Goal: Task Accomplishment & Management: Manage account settings

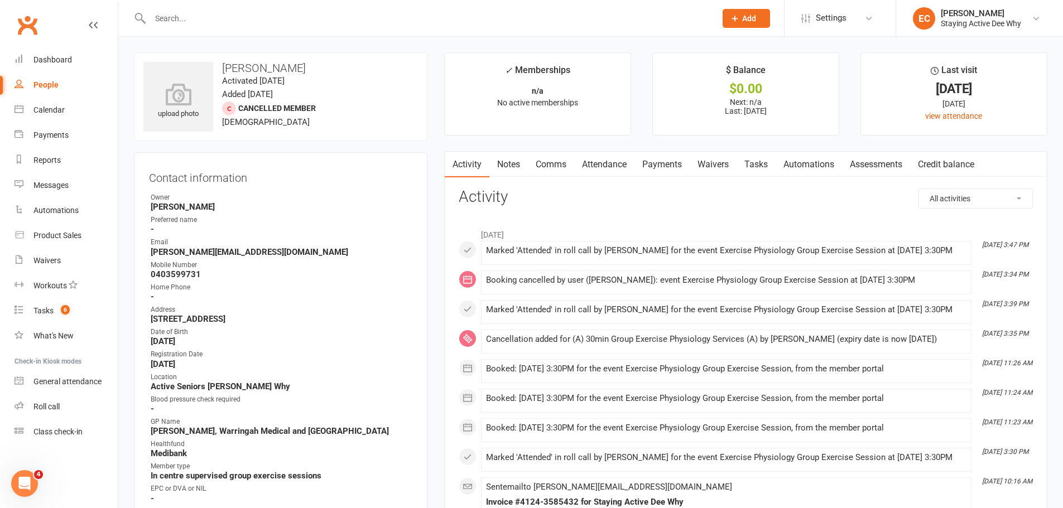
click at [46, 401] on link "Roll call" at bounding box center [66, 406] width 103 height 25
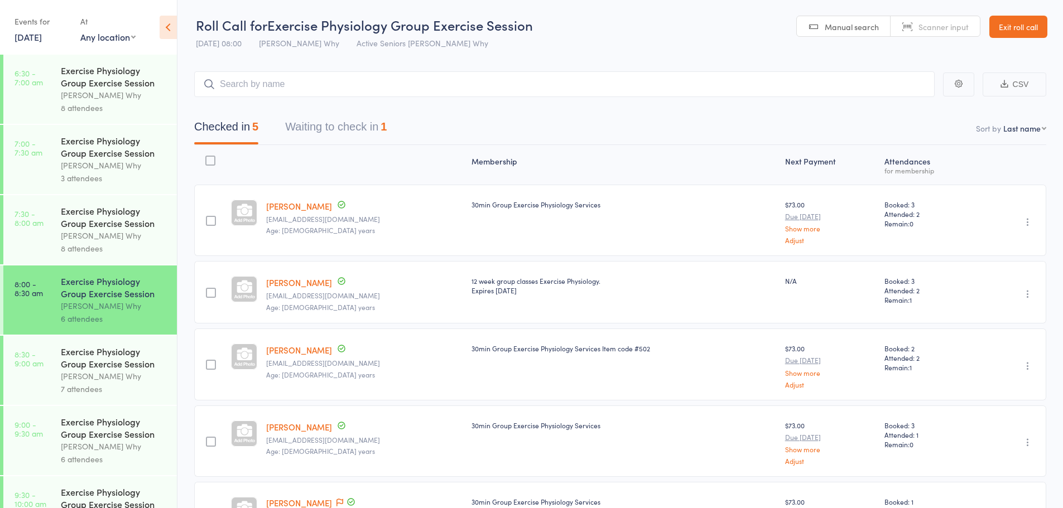
click at [1010, 27] on link "Exit roll call" at bounding box center [1018, 27] width 58 height 22
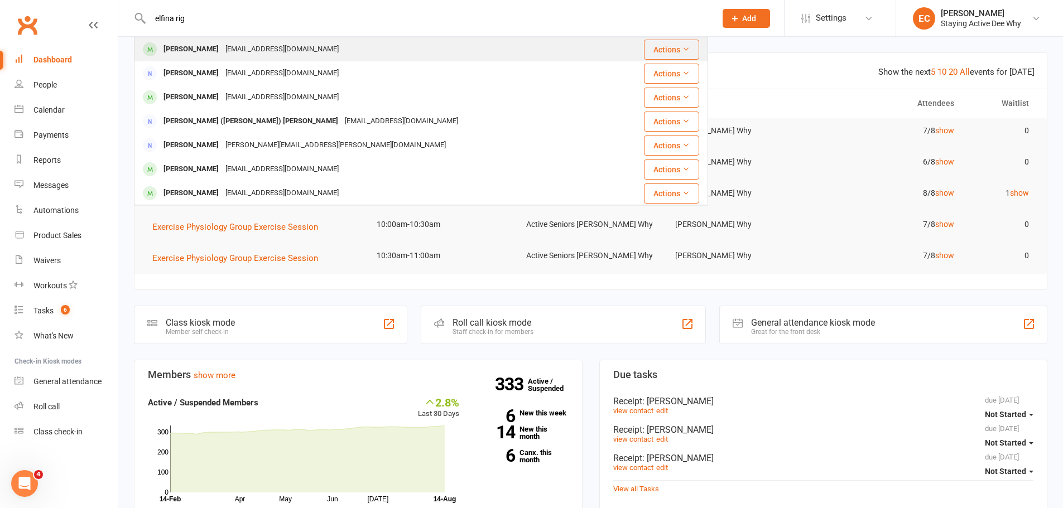
type input "elfina rig"
click at [187, 43] on div "[PERSON_NAME]" at bounding box center [191, 49] width 62 height 16
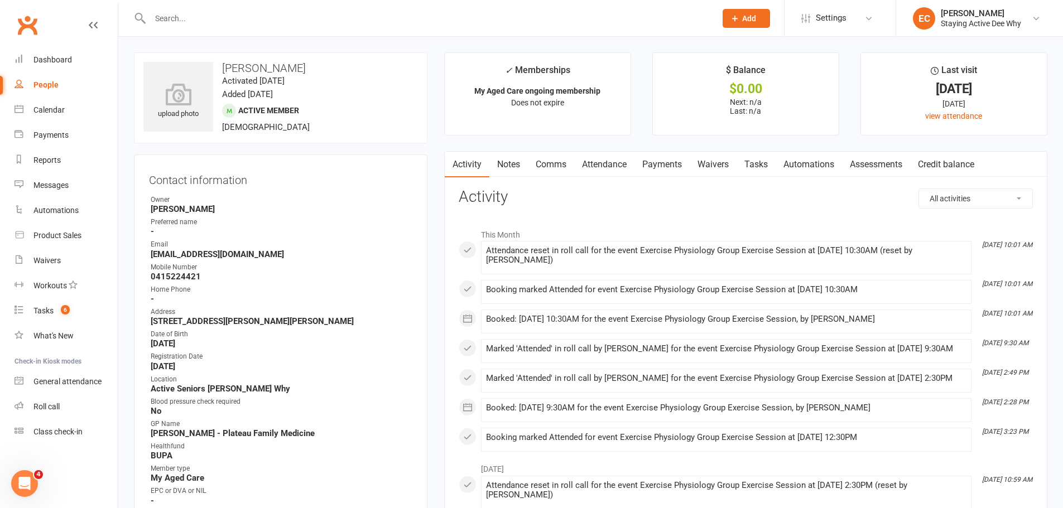
click at [600, 166] on link "Attendance" at bounding box center [604, 165] width 60 height 26
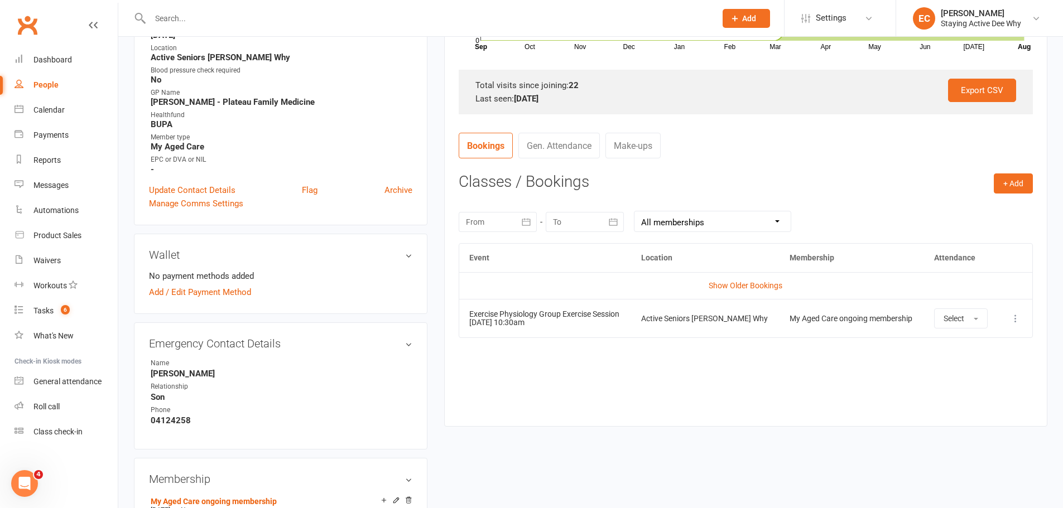
scroll to position [335, 0]
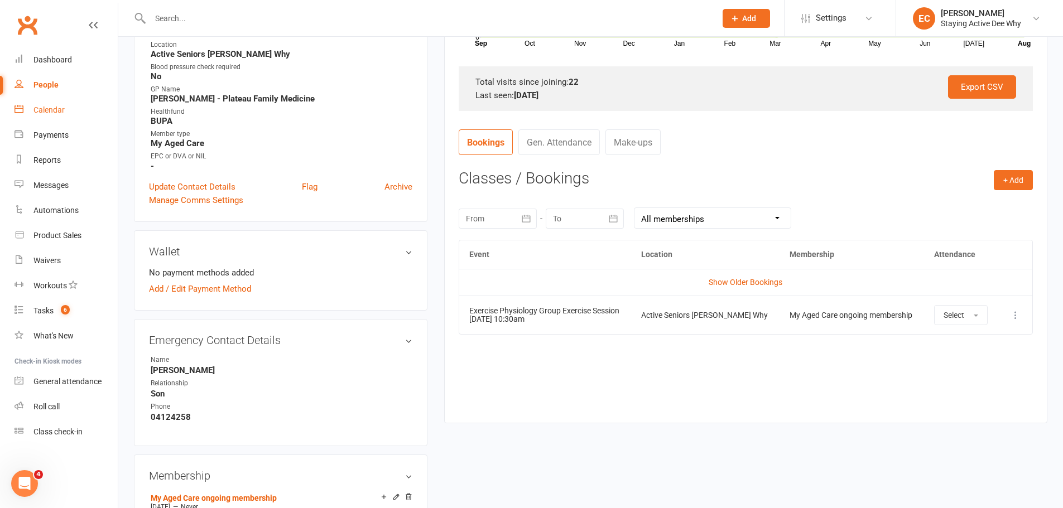
click at [64, 114] on div "Calendar" at bounding box center [48, 109] width 31 height 9
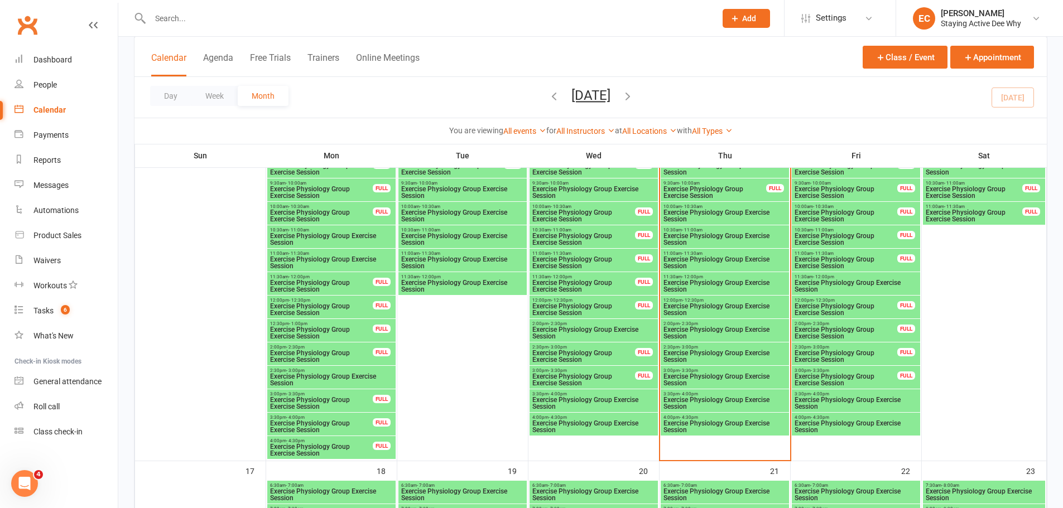
scroll to position [1116, 0]
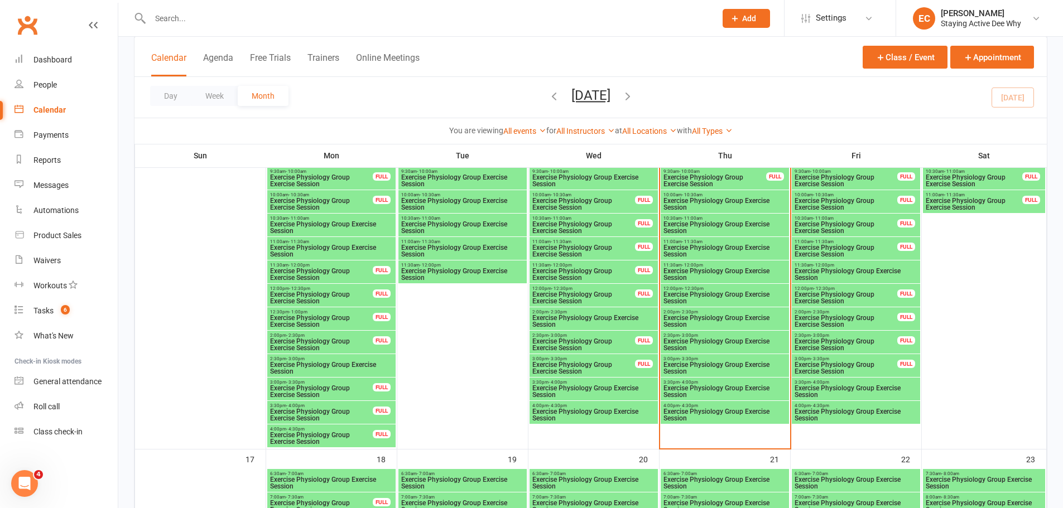
click at [831, 391] on span "Exercise Physiology Group Exercise Session" at bounding box center [856, 391] width 124 height 13
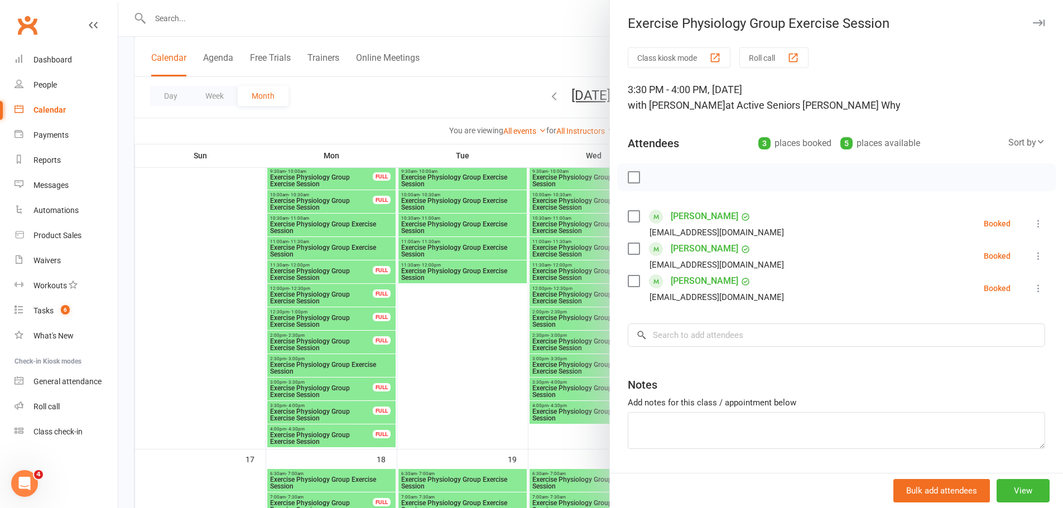
click at [1032, 22] on button "button" at bounding box center [1038, 22] width 13 height 13
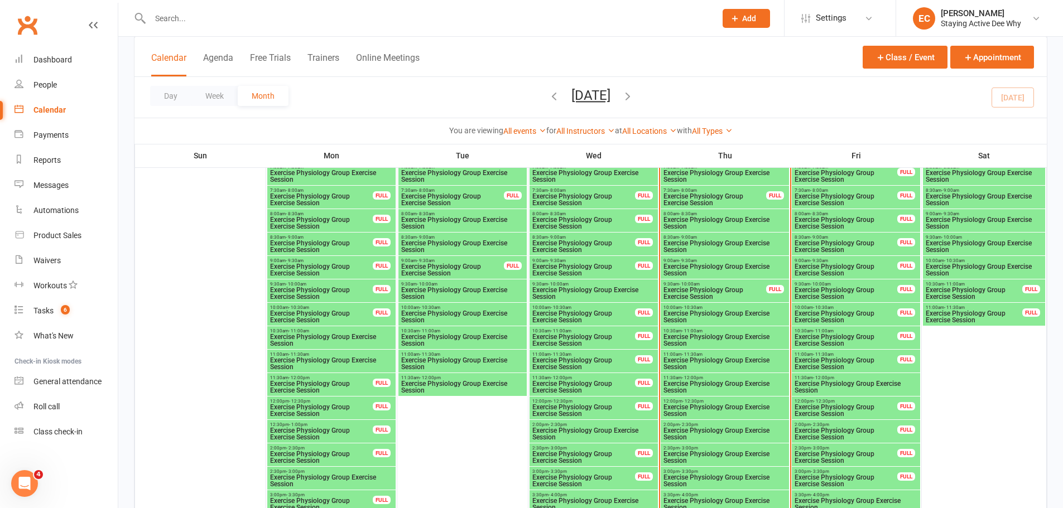
scroll to position [1004, 0]
click at [717, 338] on span "Exercise Physiology Group Exercise Session" at bounding box center [725, 339] width 124 height 13
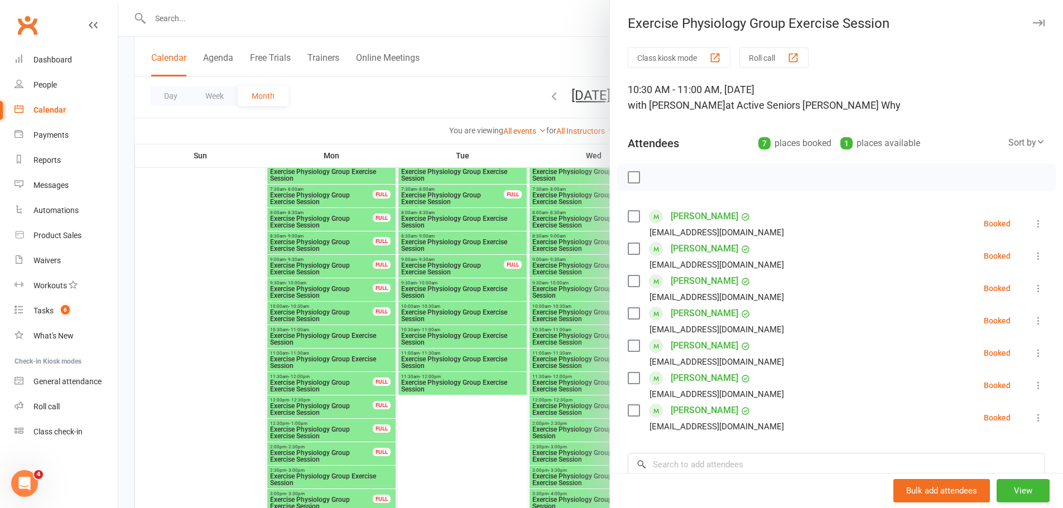
click at [1033, 386] on icon at bounding box center [1038, 385] width 11 height 11
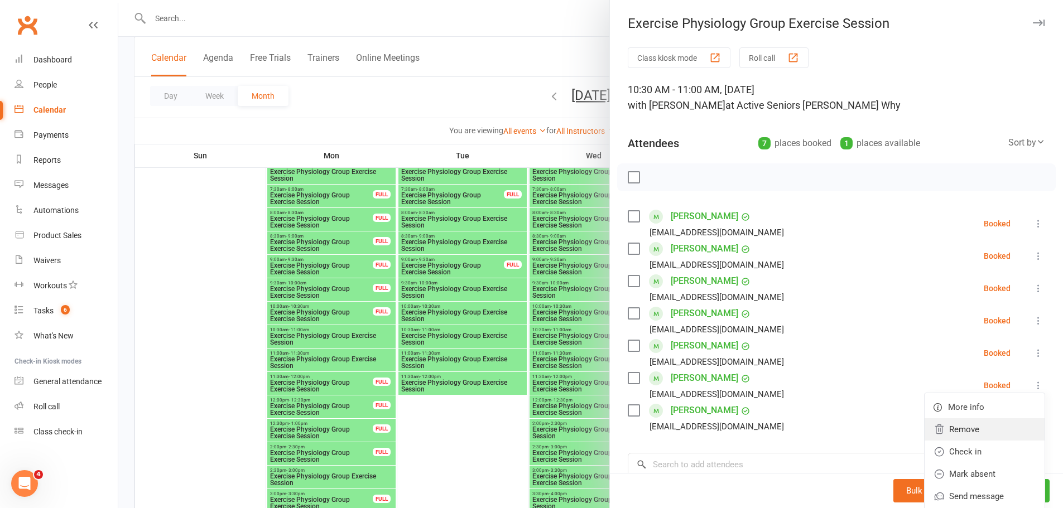
click at [957, 435] on link "Remove" at bounding box center [984, 429] width 120 height 22
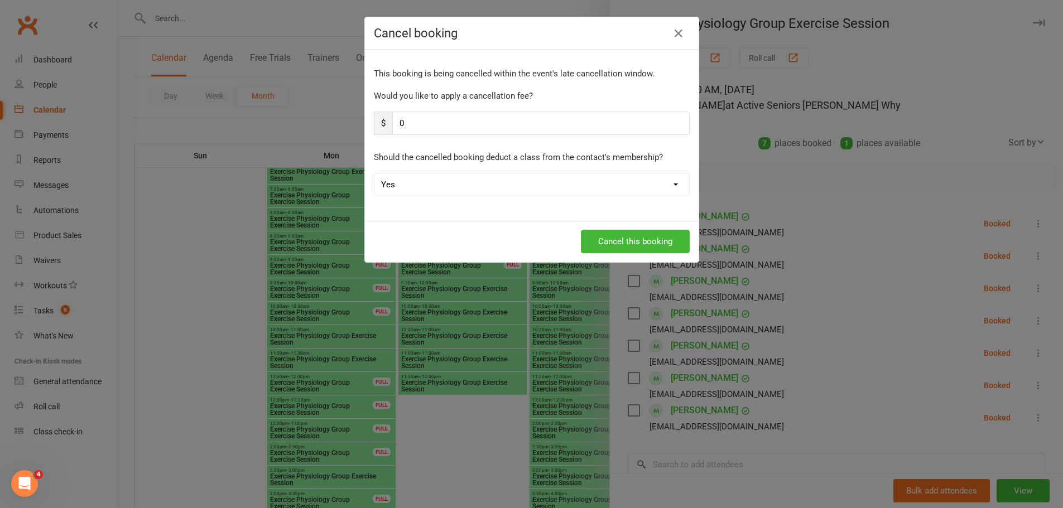
click at [465, 177] on select "Yes No" at bounding box center [531, 185] width 315 height 22
select select "1"
click at [374, 174] on select "Yes No" at bounding box center [531, 185] width 315 height 22
click at [627, 243] on button "Cancel this booking" at bounding box center [635, 241] width 109 height 23
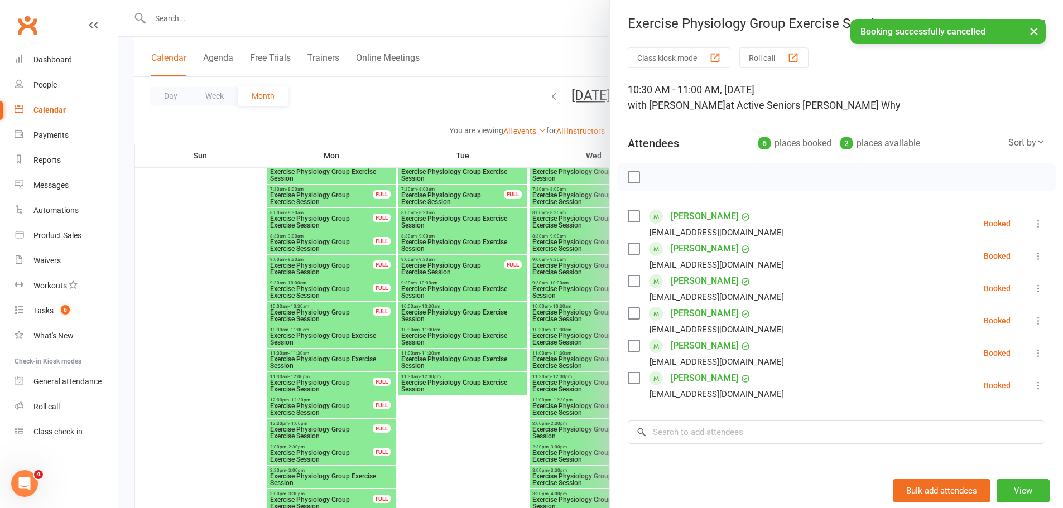
click at [532, 55] on div at bounding box center [590, 254] width 945 height 508
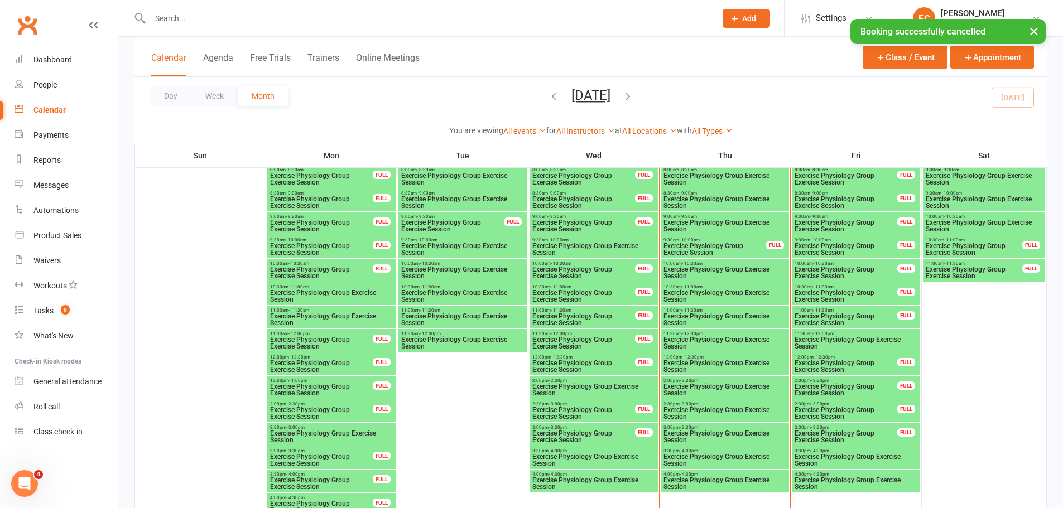
scroll to position [1116, 0]
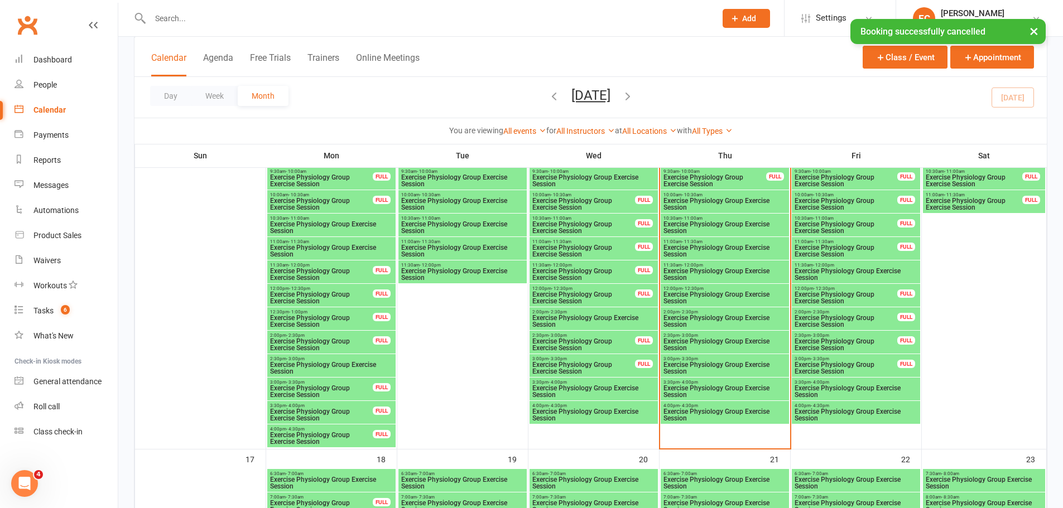
click at [846, 388] on span "Exercise Physiology Group Exercise Session" at bounding box center [856, 391] width 124 height 13
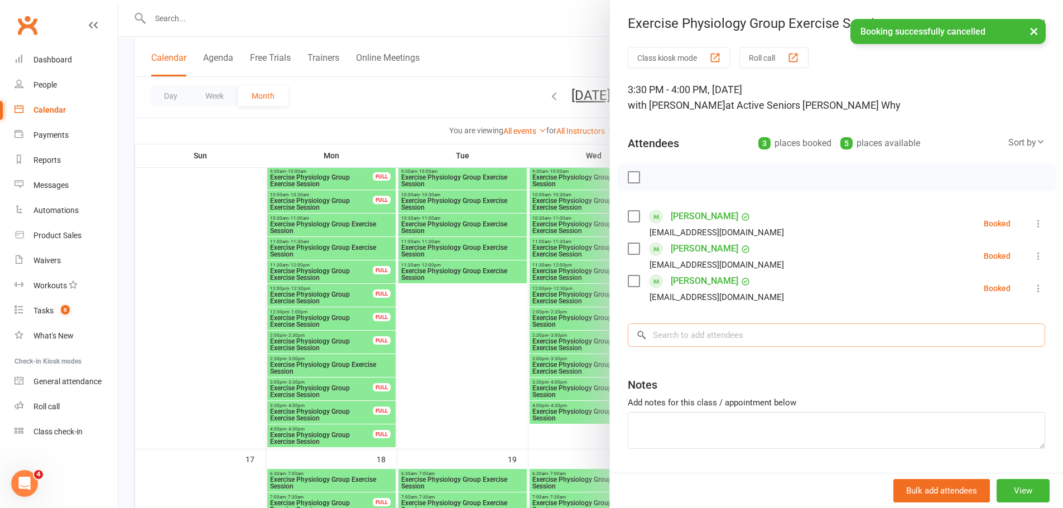
click at [781, 334] on input "search" at bounding box center [836, 335] width 417 height 23
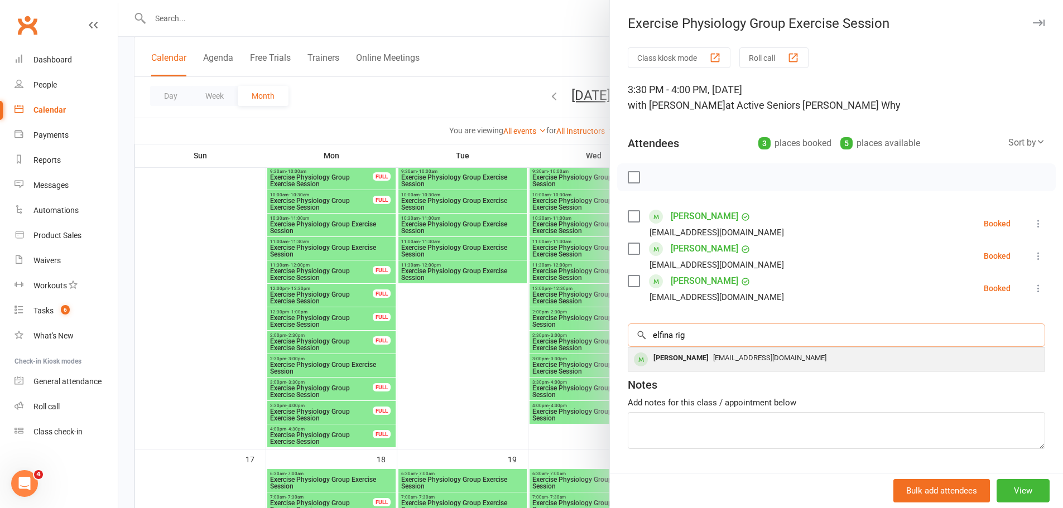
type input "elfina rig"
click at [775, 351] on div "[EMAIL_ADDRESS][DOMAIN_NAME]" at bounding box center [836, 358] width 407 height 16
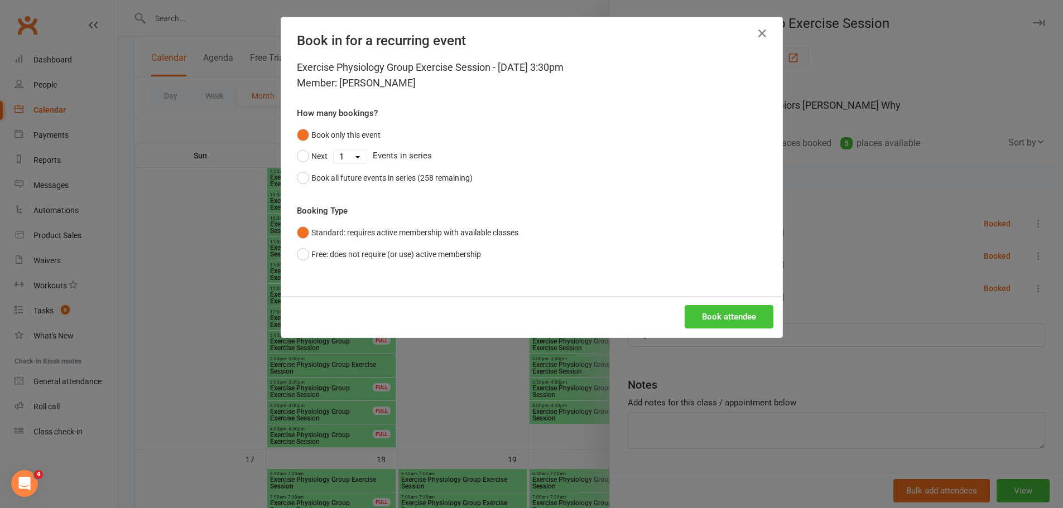
click at [734, 319] on button "Book attendee" at bounding box center [729, 316] width 89 height 23
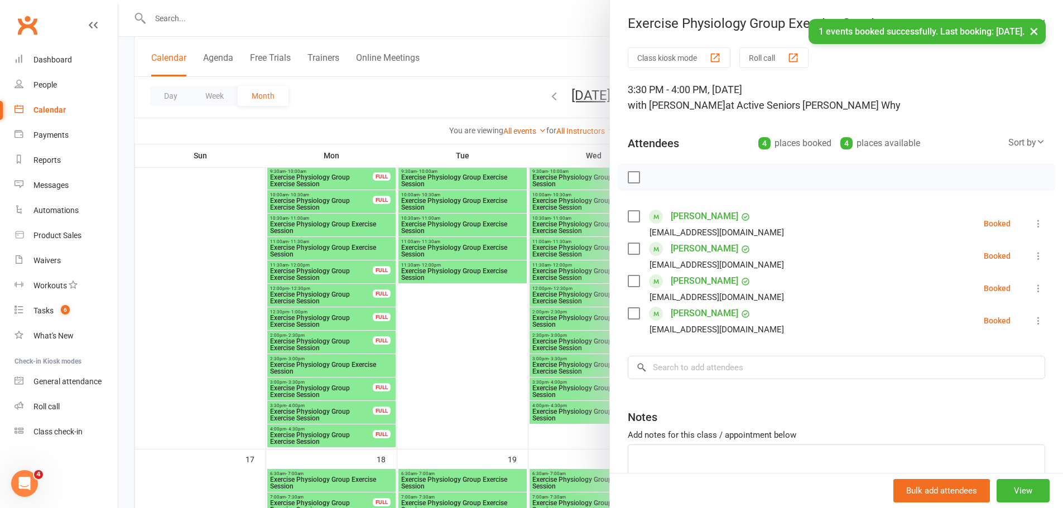
click at [526, 78] on div at bounding box center [590, 254] width 945 height 508
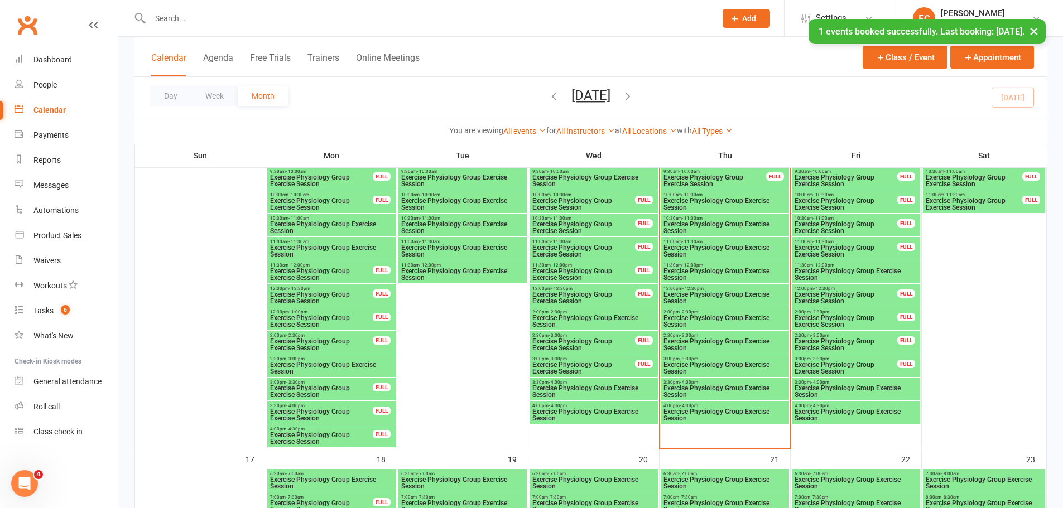
click at [382, 13] on input "text" at bounding box center [427, 19] width 561 height 16
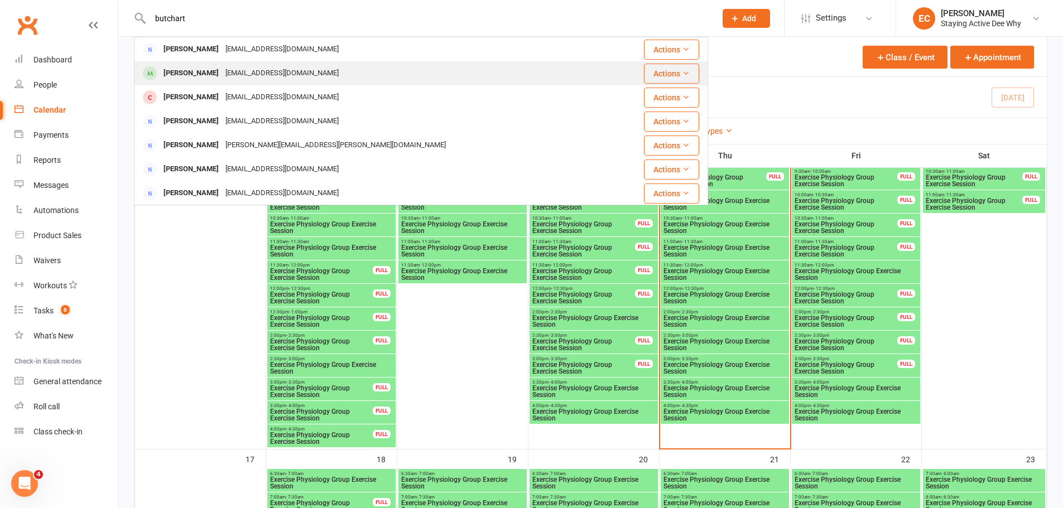
type input "butchart"
click at [272, 79] on div "[EMAIL_ADDRESS][DOMAIN_NAME]" at bounding box center [282, 73] width 120 height 16
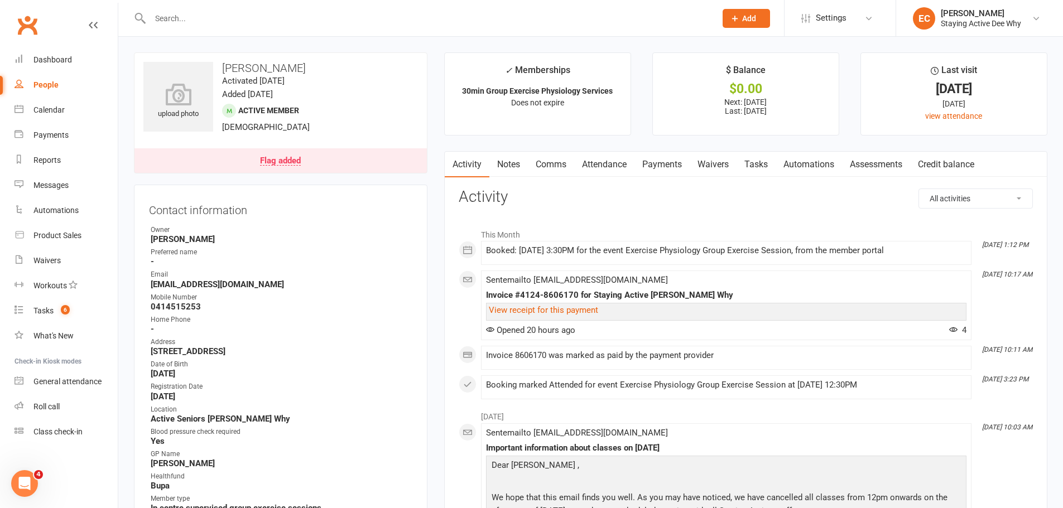
click at [614, 163] on link "Attendance" at bounding box center [604, 165] width 60 height 26
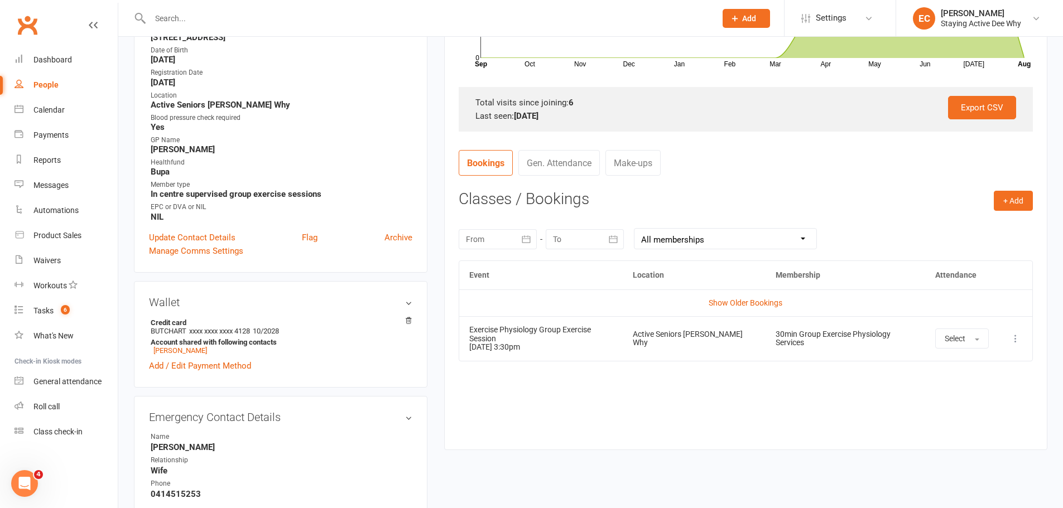
scroll to position [335, 0]
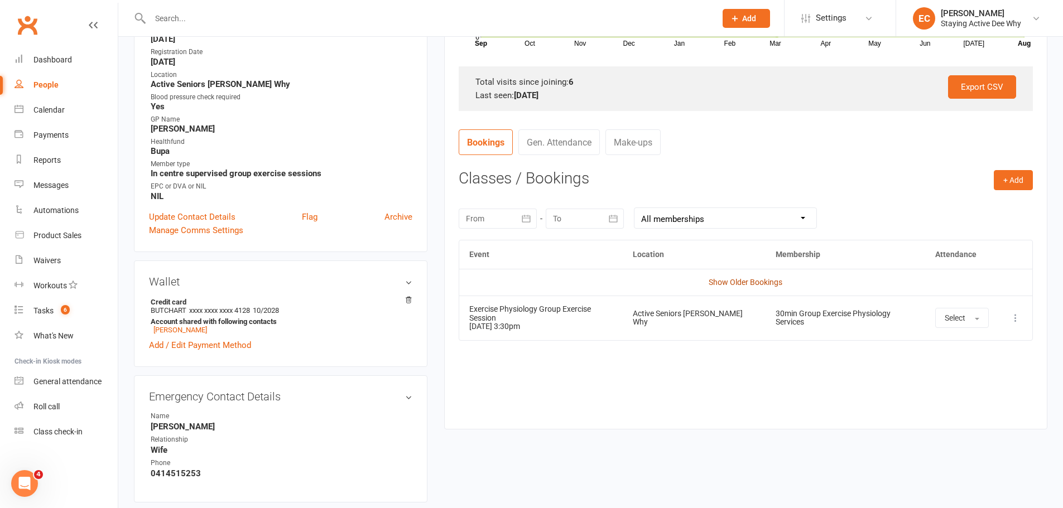
click at [744, 283] on link "Show Older Bookings" at bounding box center [746, 282] width 74 height 9
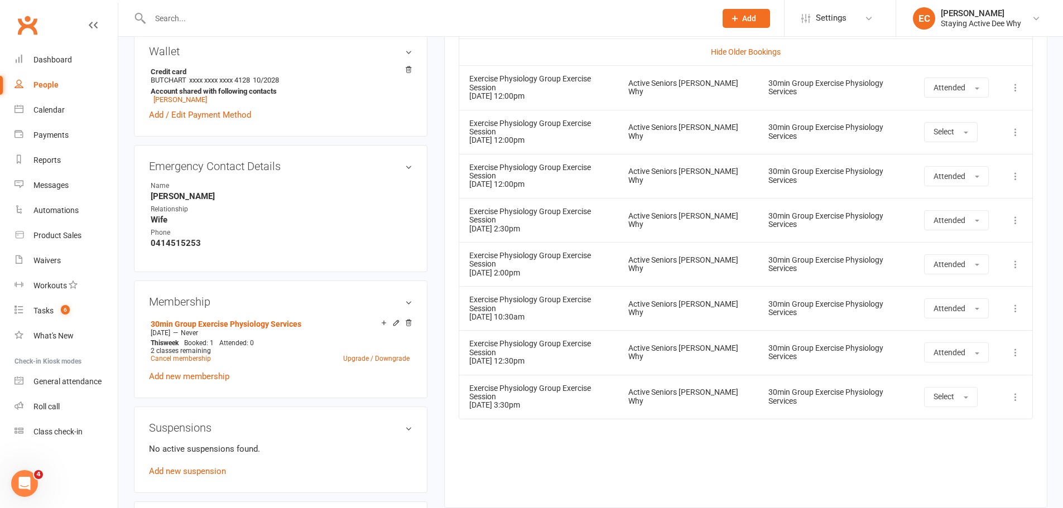
scroll to position [558, 0]
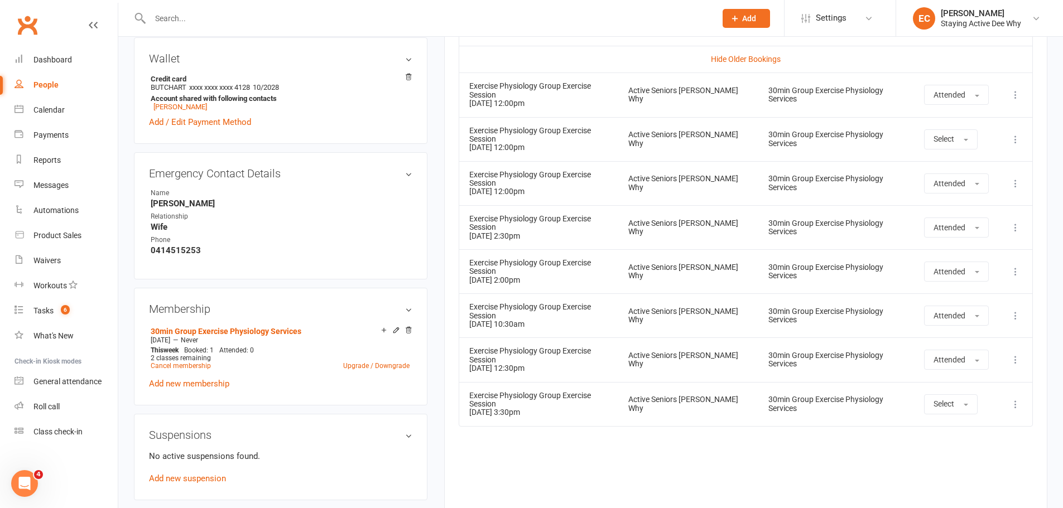
click at [631, 408] on div "Event Location Membership Attendance Hide Older Bookings Exercise Physiology Gr…" at bounding box center [746, 257] width 574 height 481
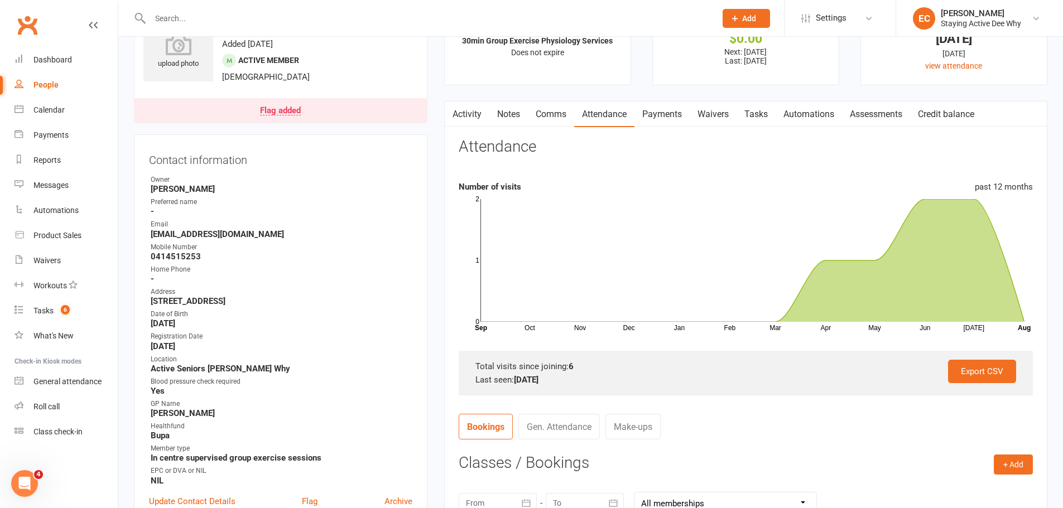
scroll to position [0, 0]
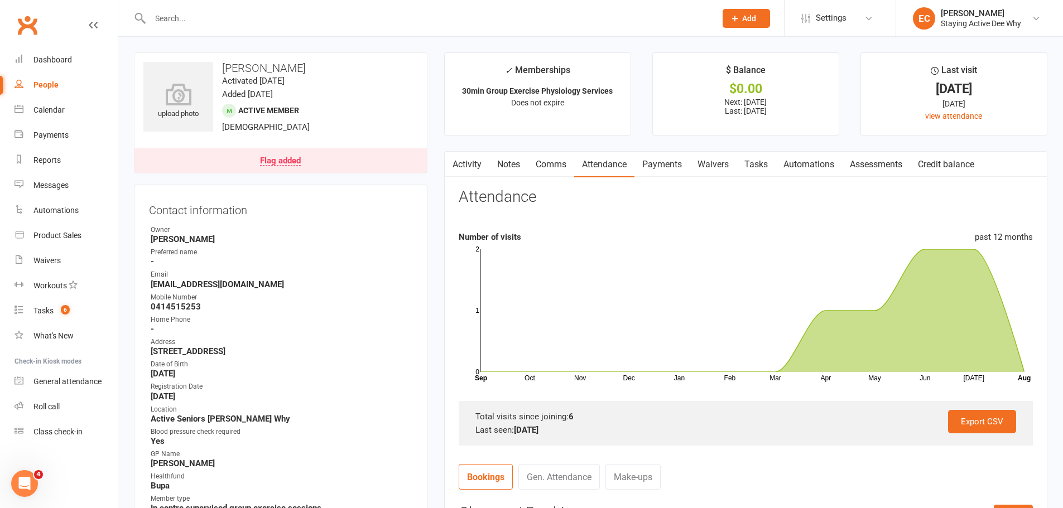
click at [507, 158] on link "Notes" at bounding box center [508, 165] width 38 height 26
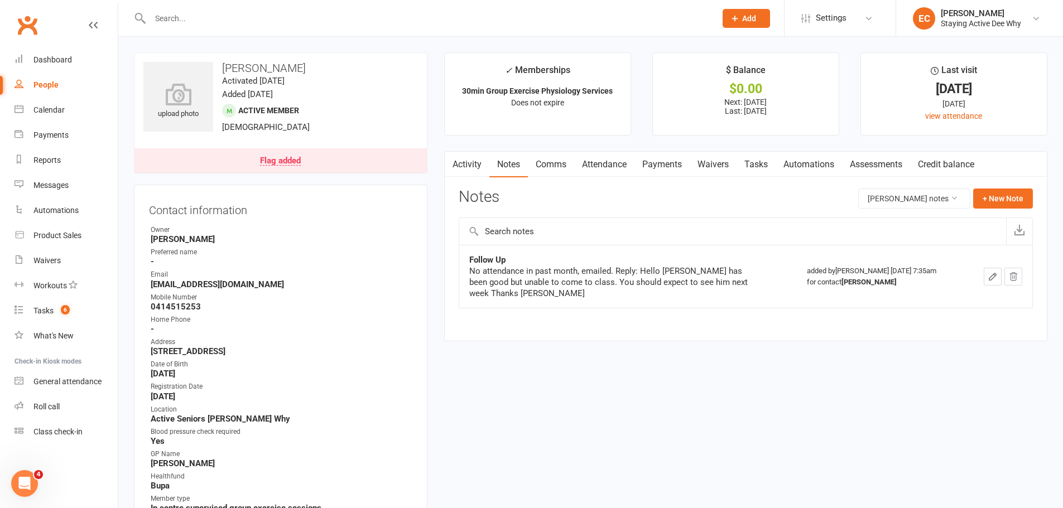
click at [310, 160] on link "Flag added" at bounding box center [280, 160] width 292 height 25
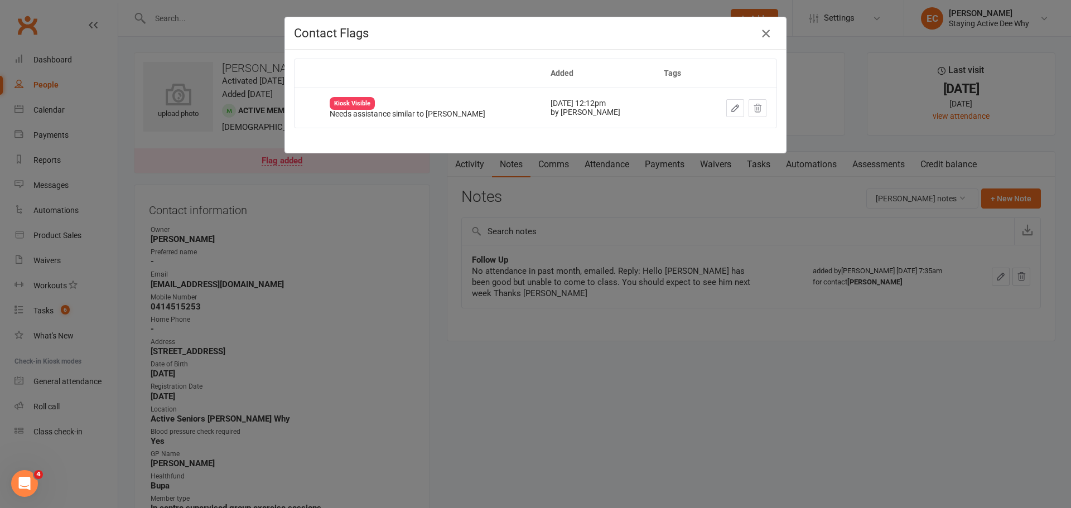
click at [764, 32] on icon "button" at bounding box center [765, 33] width 13 height 13
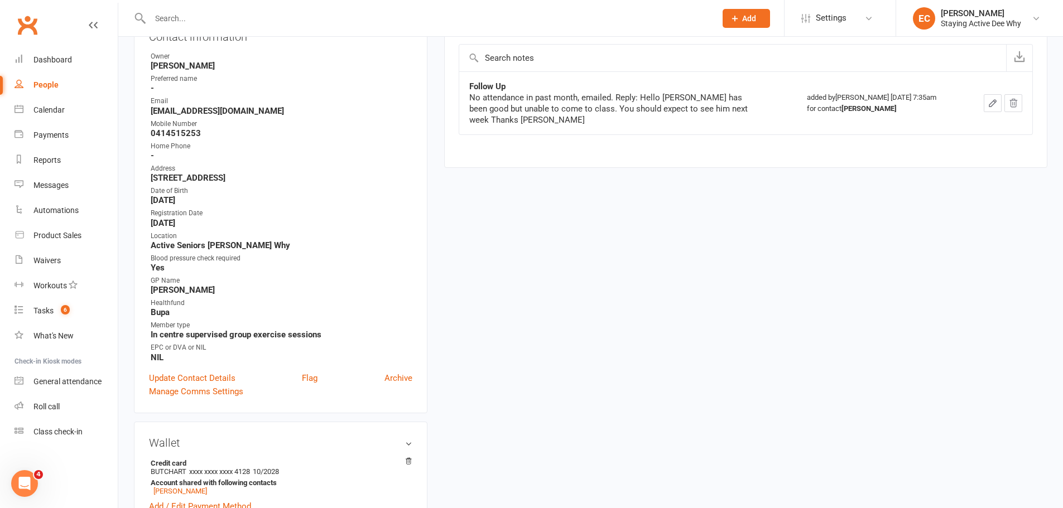
scroll to position [56, 0]
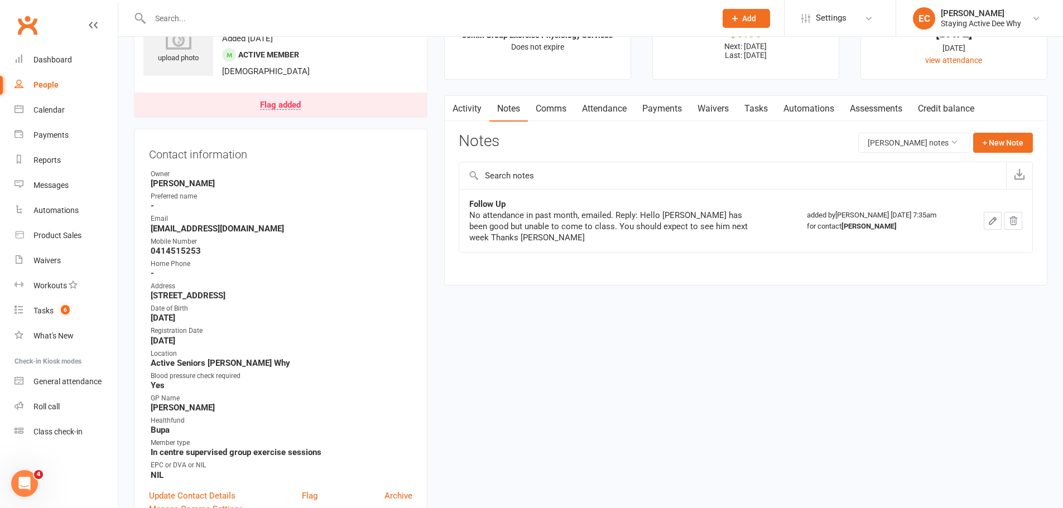
click at [673, 103] on link "Payments" at bounding box center [661, 109] width 55 height 26
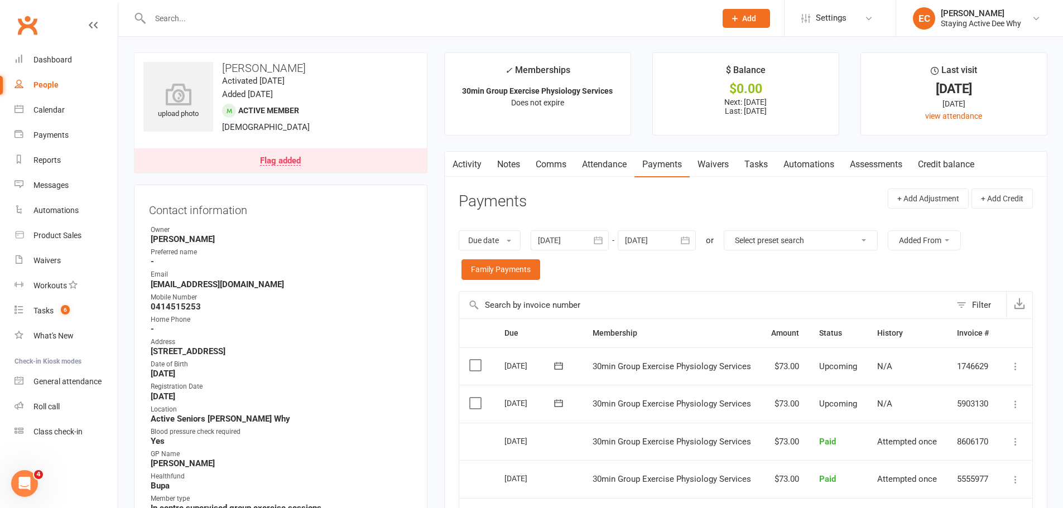
click at [555, 238] on div at bounding box center [570, 240] width 78 height 20
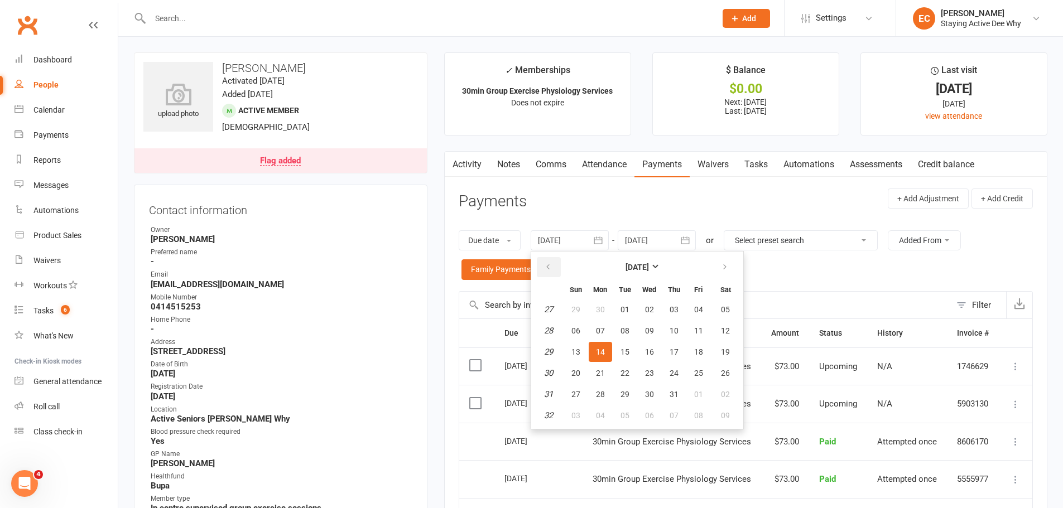
click at [547, 262] on button "button" at bounding box center [549, 267] width 24 height 20
click at [593, 314] on button "28" at bounding box center [600, 310] width 23 height 20
type input "[DATE]"
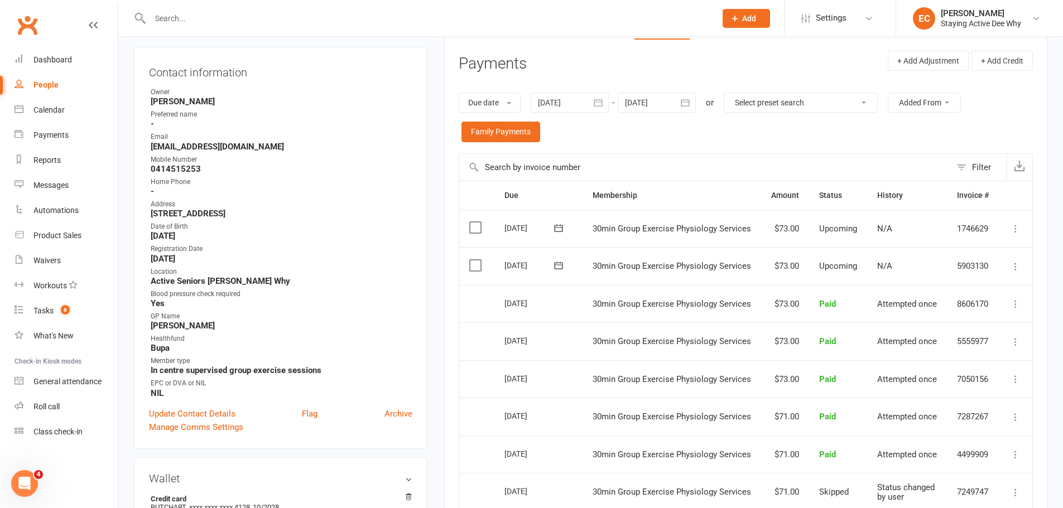
scroll to position [167, 0]
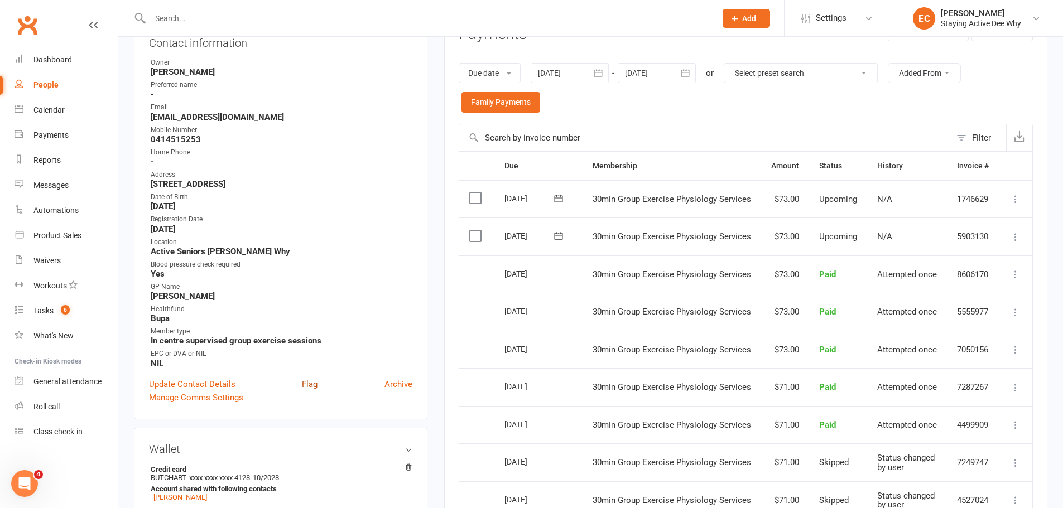
click at [304, 387] on link "Flag" at bounding box center [310, 384] width 16 height 13
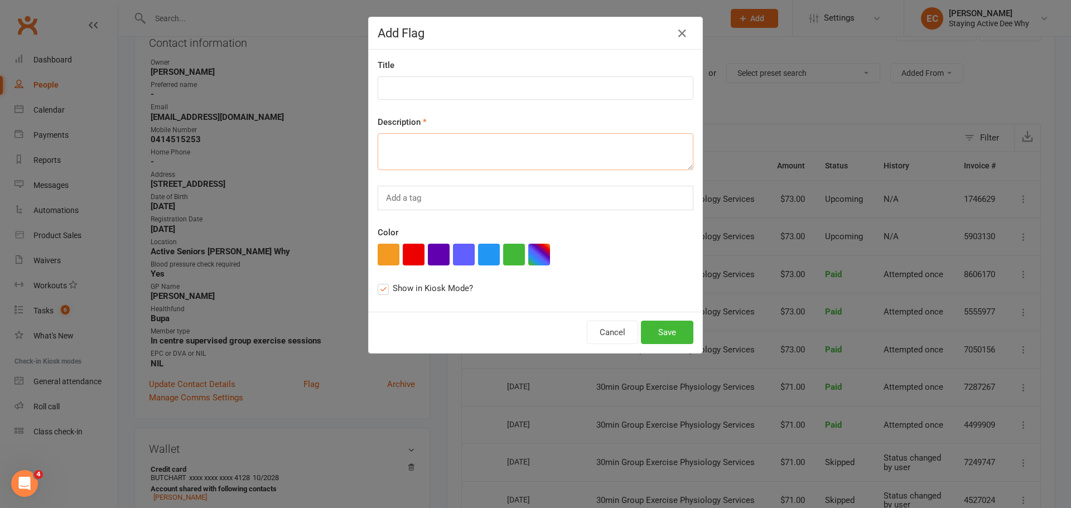
click at [425, 151] on textarea at bounding box center [536, 151] width 316 height 37
type textarea "s"
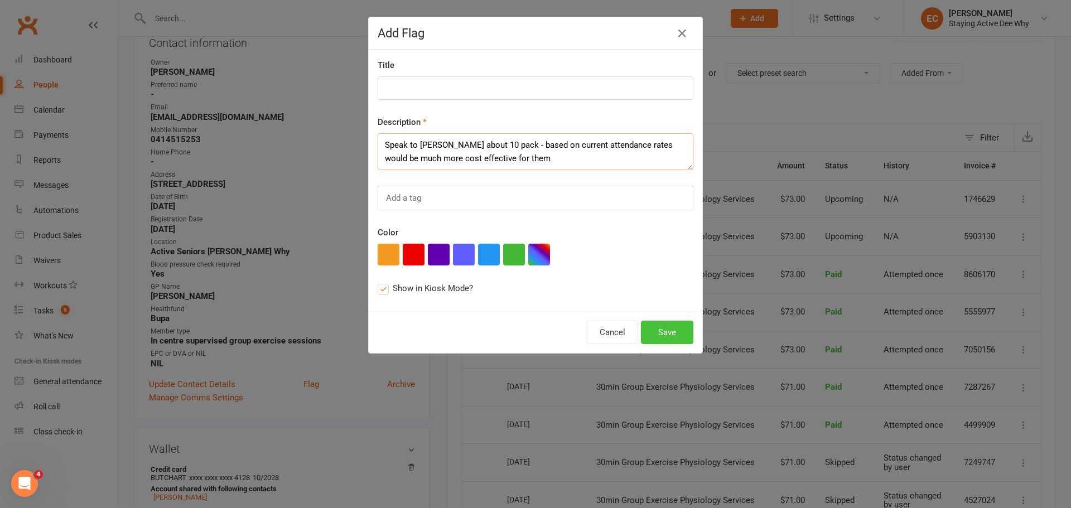
type textarea "Speak to [PERSON_NAME] about 10 pack - based on current attendance rates would …"
click at [664, 335] on button "Save" at bounding box center [667, 332] width 52 height 23
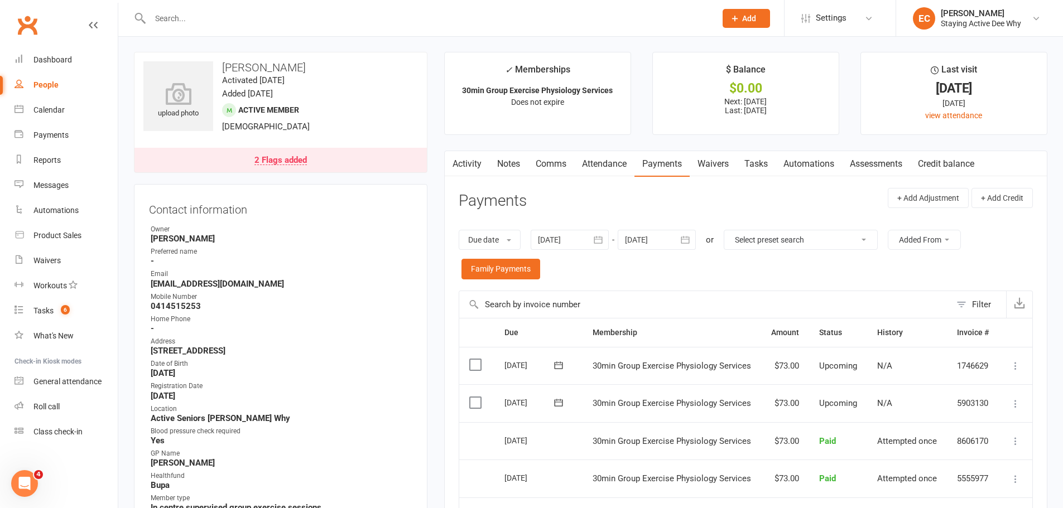
scroll to position [0, 0]
click at [47, 52] on link "Dashboard" at bounding box center [66, 59] width 103 height 25
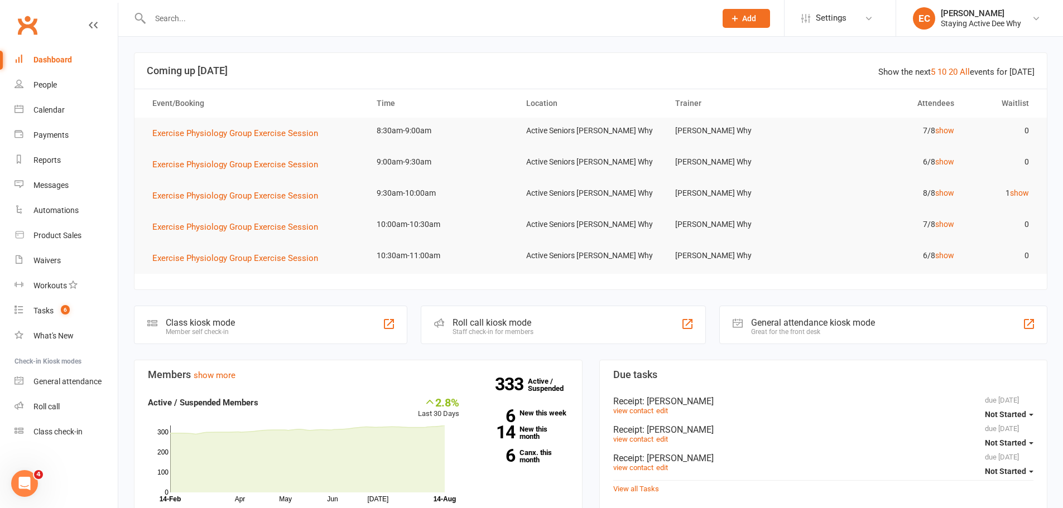
click at [182, 16] on input "text" at bounding box center [427, 19] width 561 height 16
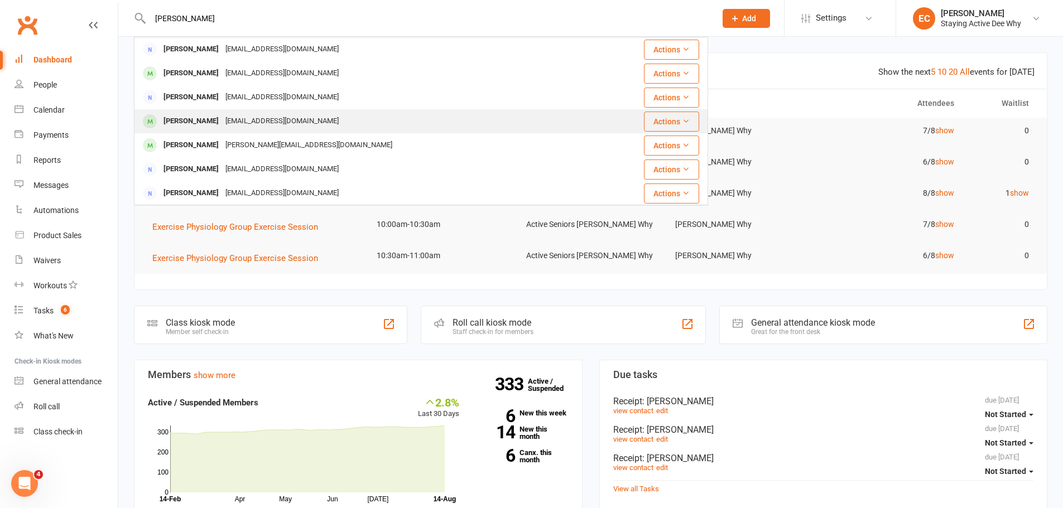
type input "[PERSON_NAME]"
click at [192, 128] on div "[PERSON_NAME]" at bounding box center [191, 121] width 62 height 16
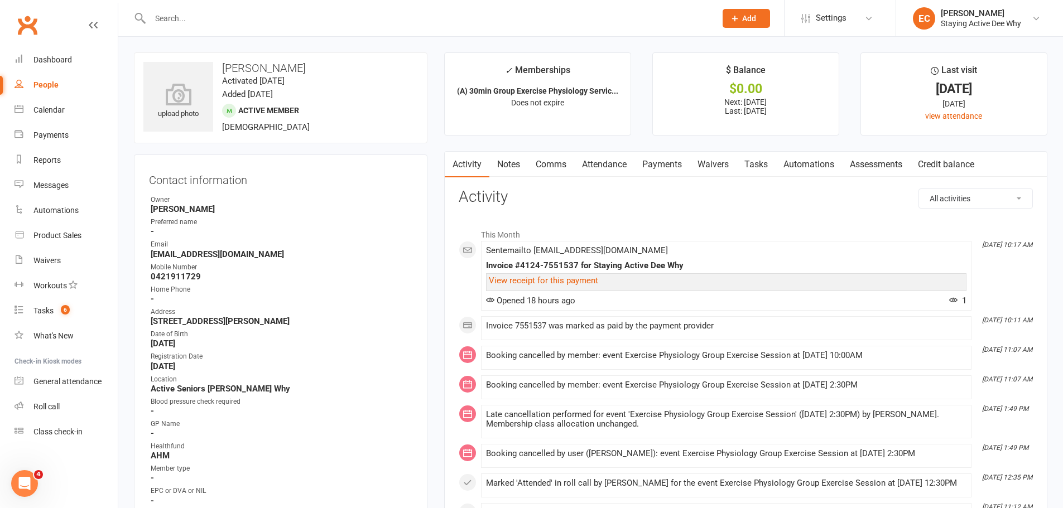
click at [614, 158] on link "Attendance" at bounding box center [604, 165] width 60 height 26
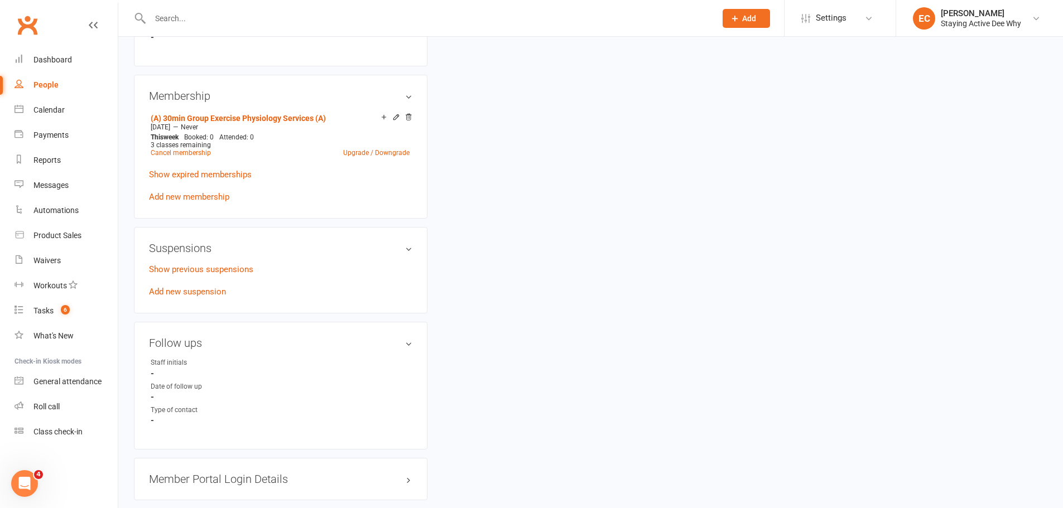
scroll to position [725, 0]
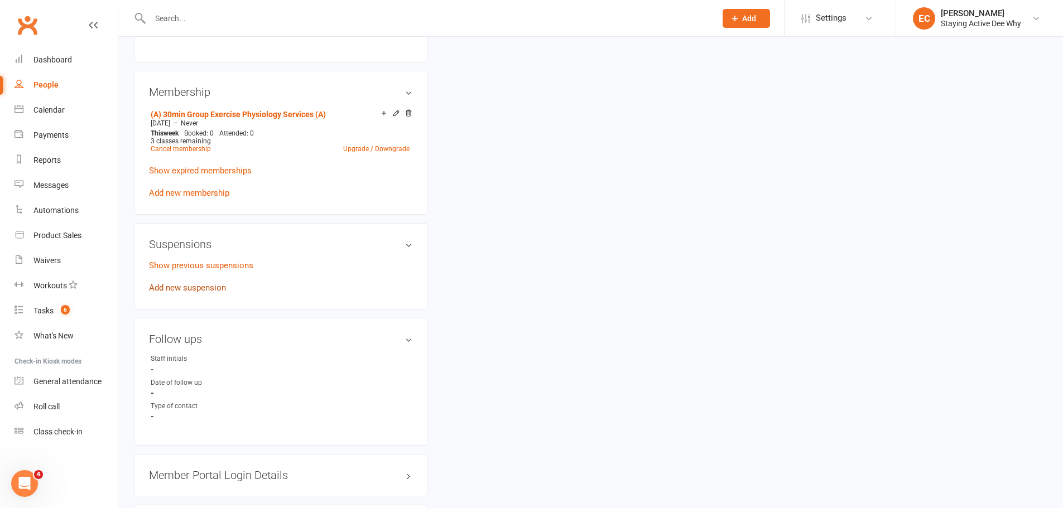
click at [205, 286] on link "Add new suspension" at bounding box center [187, 288] width 77 height 10
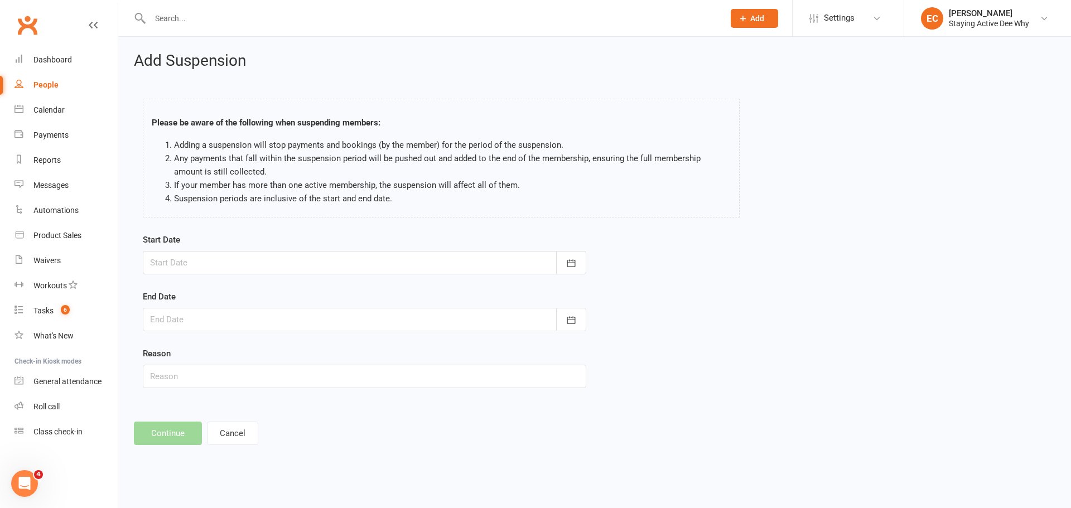
click at [214, 258] on div at bounding box center [365, 262] width 444 height 23
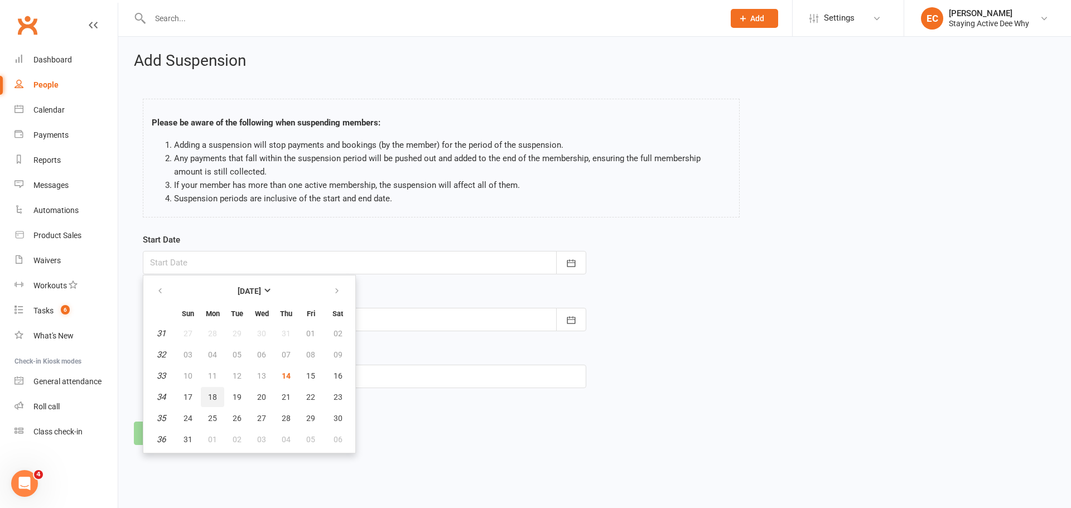
click at [208, 397] on span "18" at bounding box center [212, 397] width 9 height 9
type input "[DATE]"
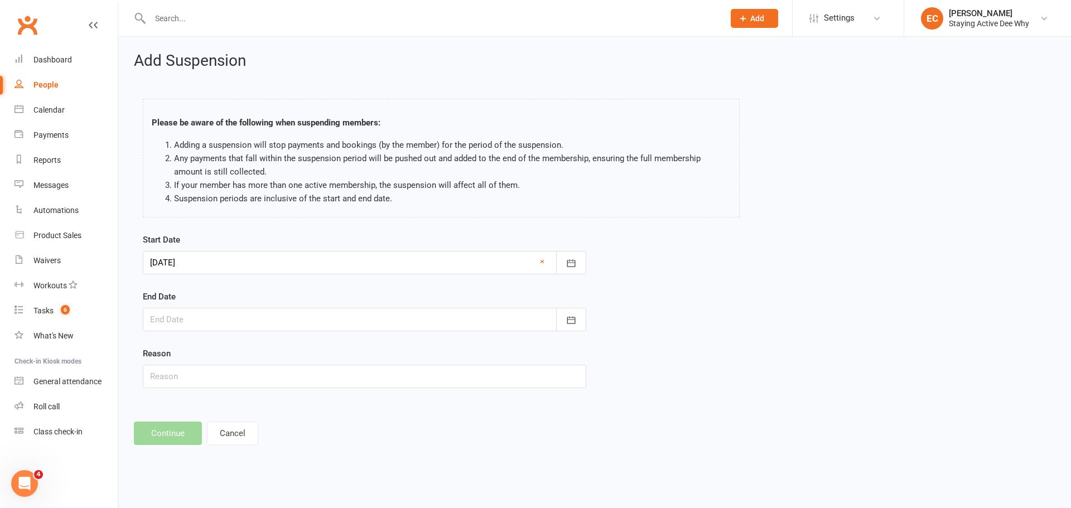
click at [201, 320] on div at bounding box center [365, 319] width 444 height 23
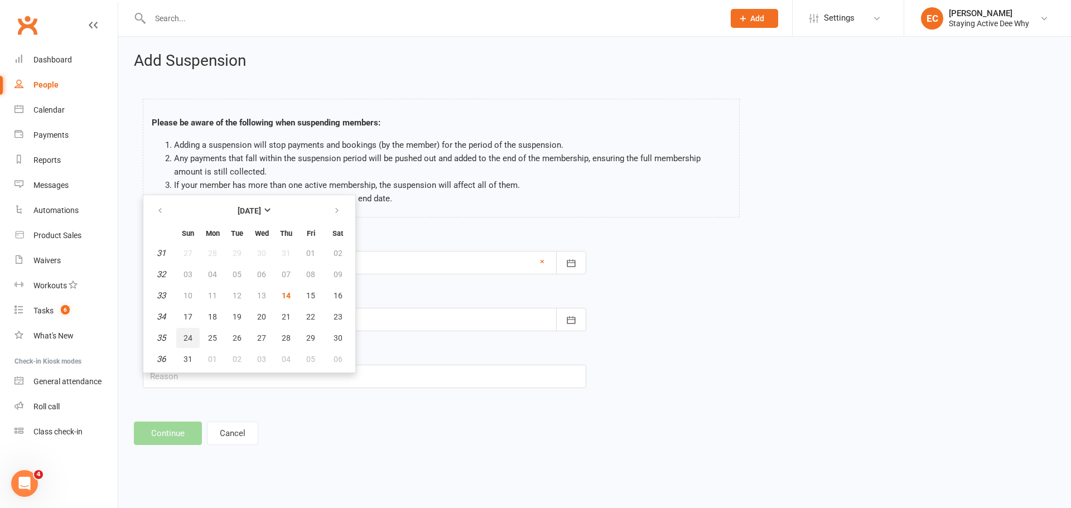
click at [196, 334] on button "24" at bounding box center [187, 338] width 23 height 20
type input "[DATE]"
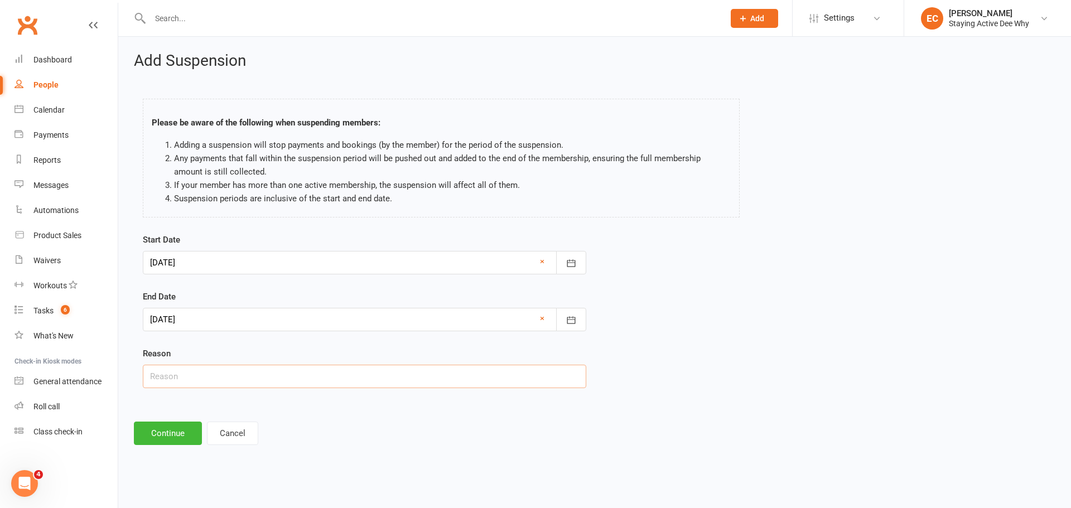
click at [177, 374] on input "text" at bounding box center [365, 376] width 444 height 23
click at [170, 442] on button "Continue" at bounding box center [168, 433] width 68 height 23
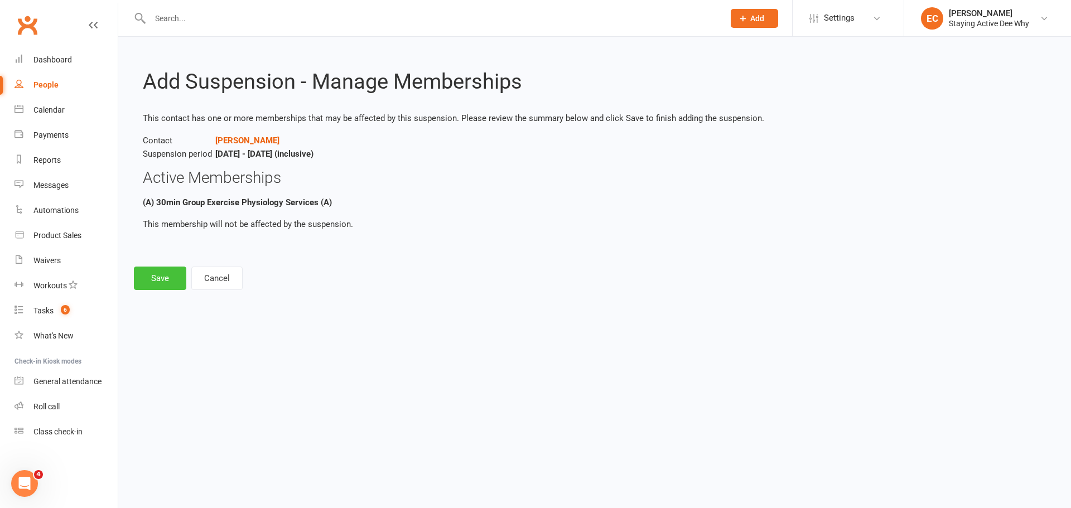
click at [167, 267] on button "Save" at bounding box center [160, 278] width 52 height 23
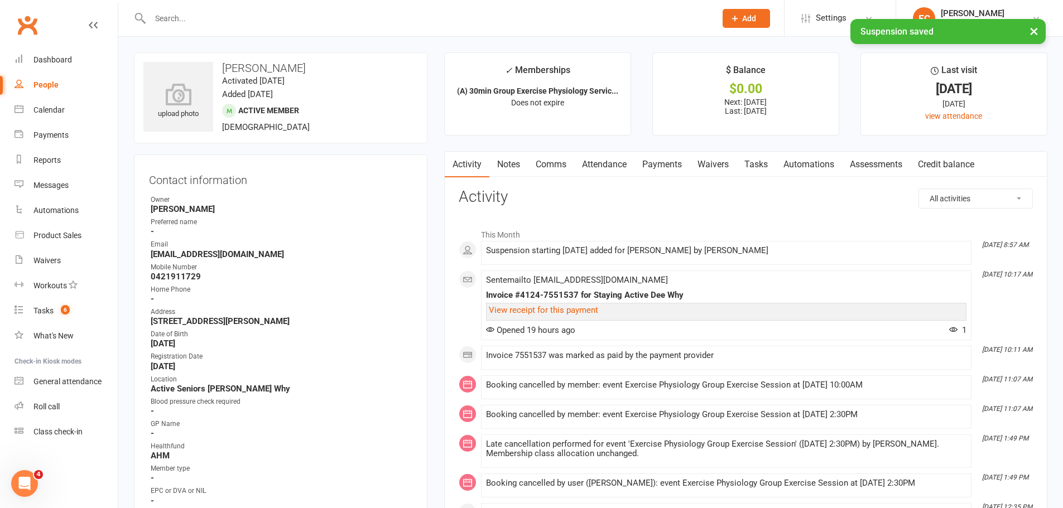
click at [654, 163] on link "Payments" at bounding box center [661, 165] width 55 height 26
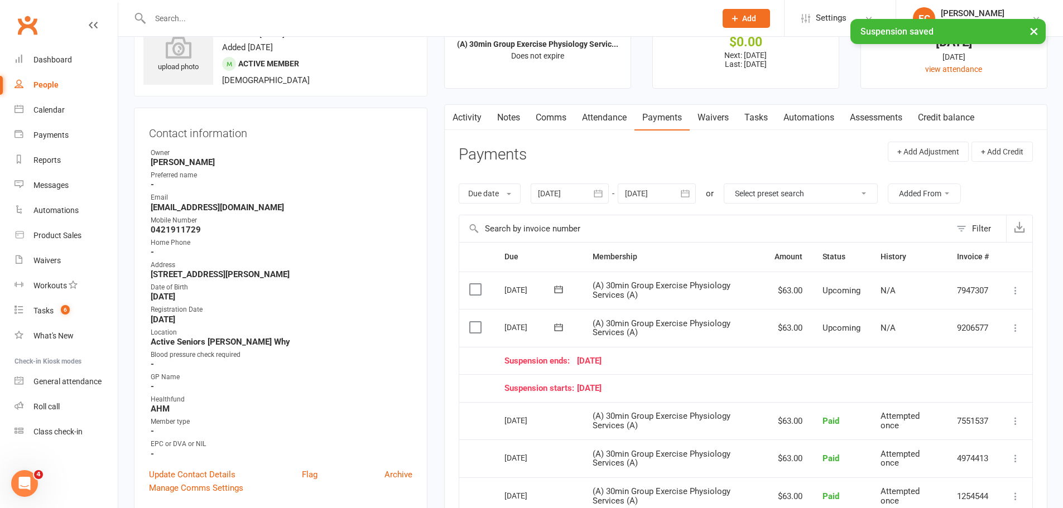
scroll to position [112, 0]
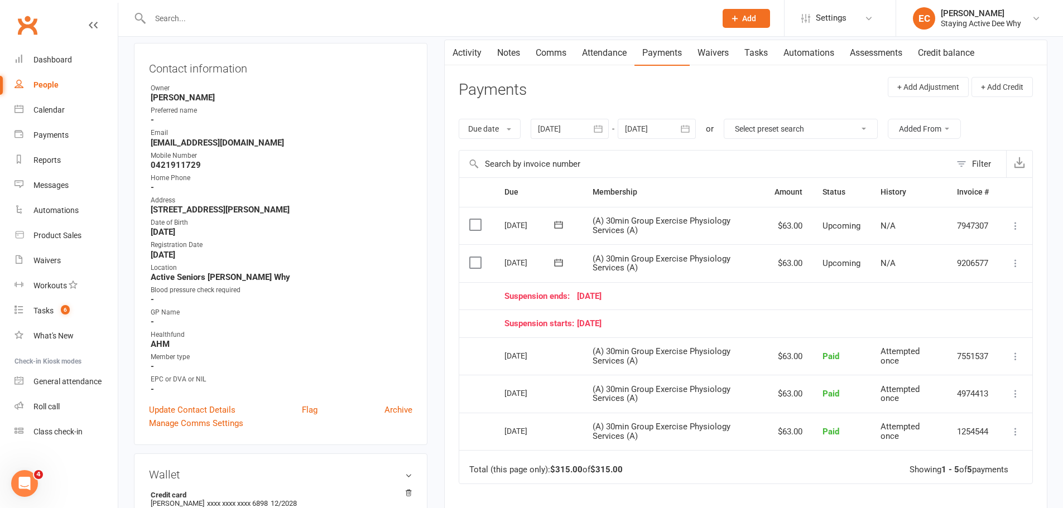
click at [1013, 262] on icon at bounding box center [1015, 263] width 11 height 11
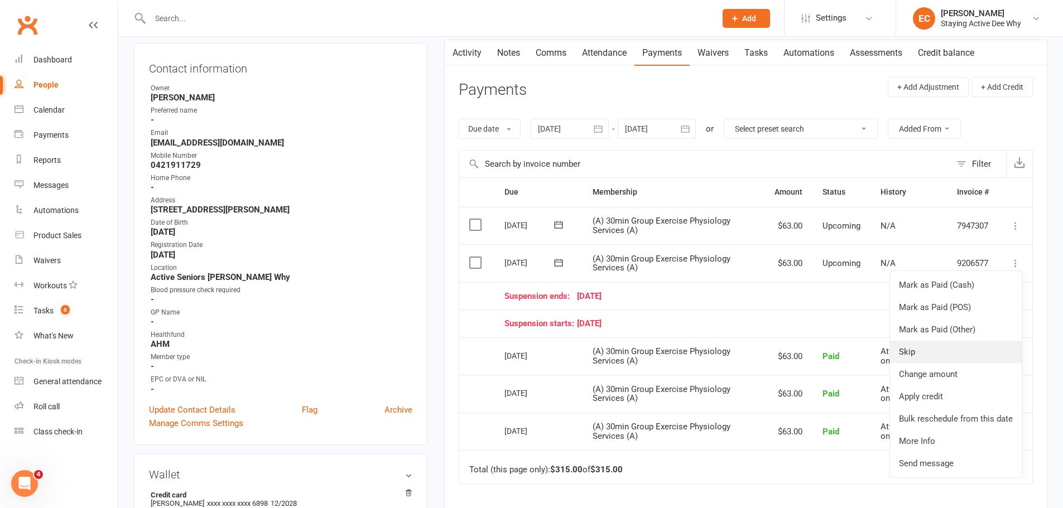
click at [936, 351] on link "Skip" at bounding box center [956, 352] width 132 height 22
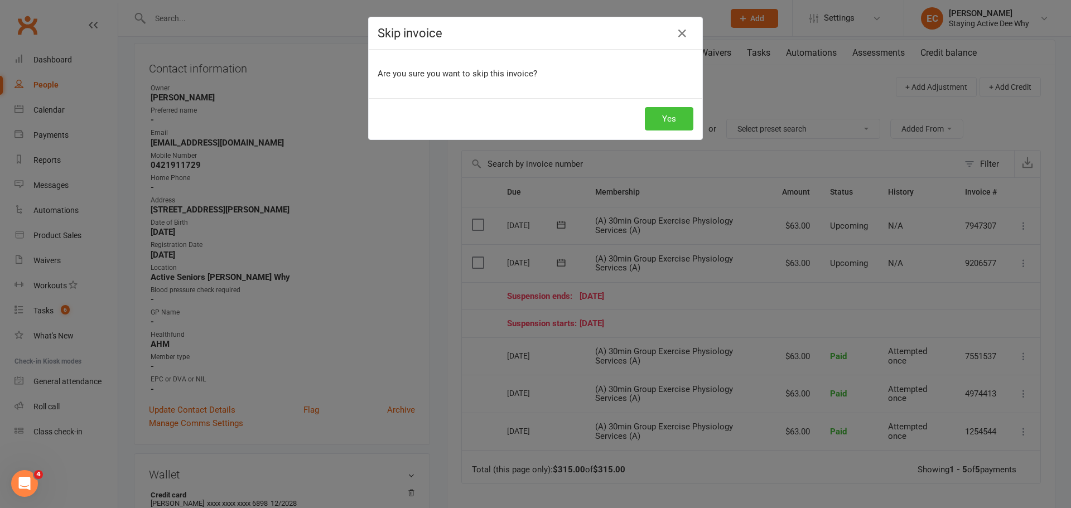
click at [659, 125] on button "Yes" at bounding box center [669, 118] width 49 height 23
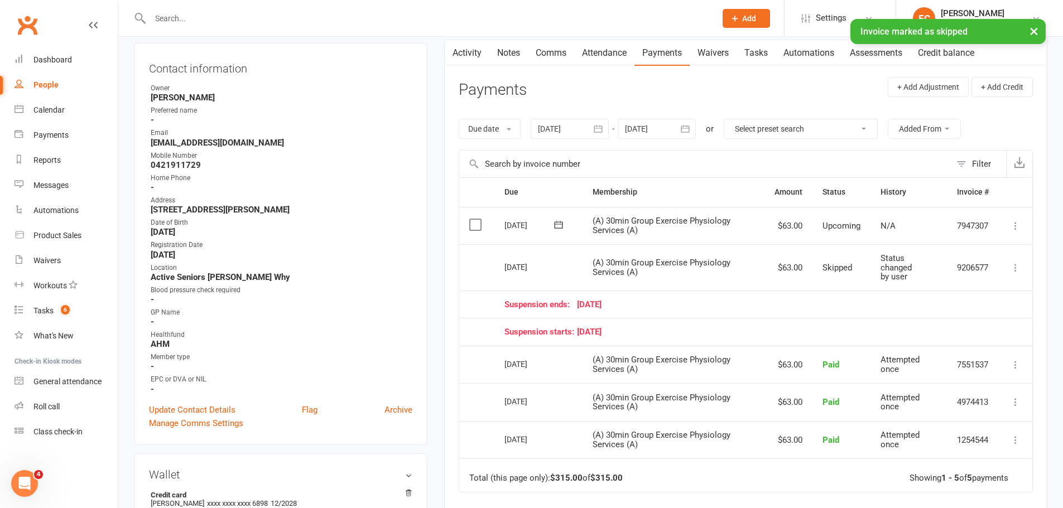
click at [1015, 268] on icon at bounding box center [1015, 267] width 11 height 11
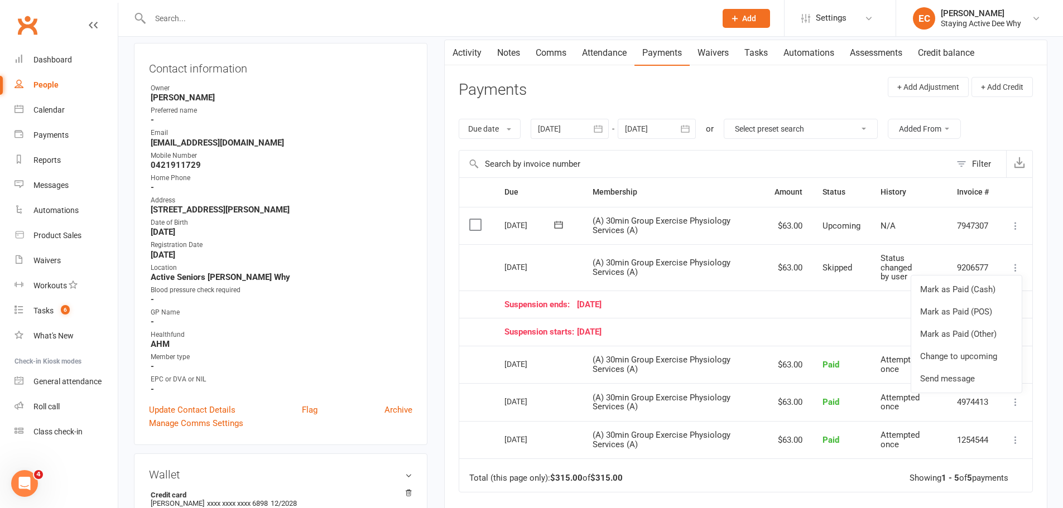
click at [908, 253] on td "Status changed by user" at bounding box center [908, 267] width 76 height 46
click at [1020, 271] on icon at bounding box center [1015, 267] width 11 height 11
click at [964, 353] on link "Change to upcoming" at bounding box center [966, 356] width 110 height 22
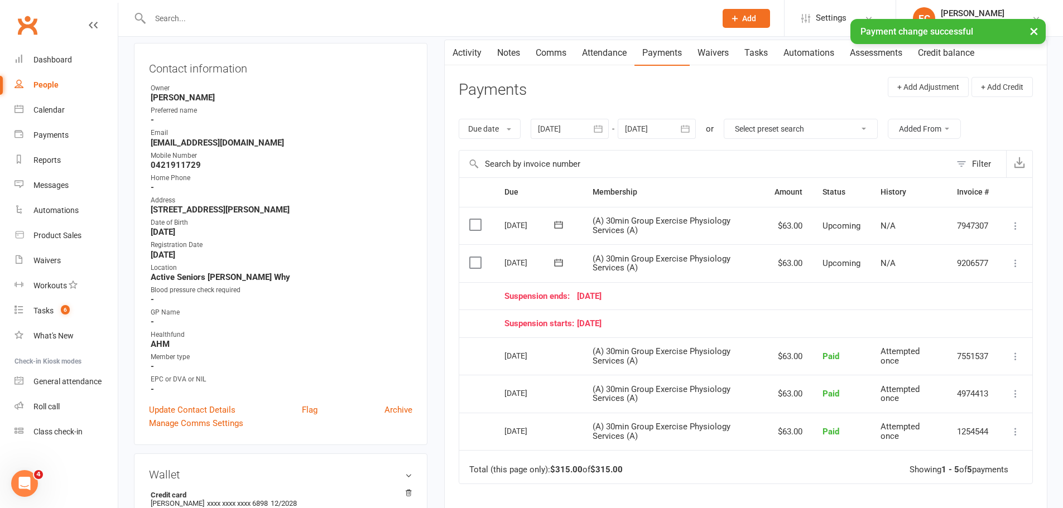
click at [1018, 266] on icon at bounding box center [1015, 263] width 11 height 11
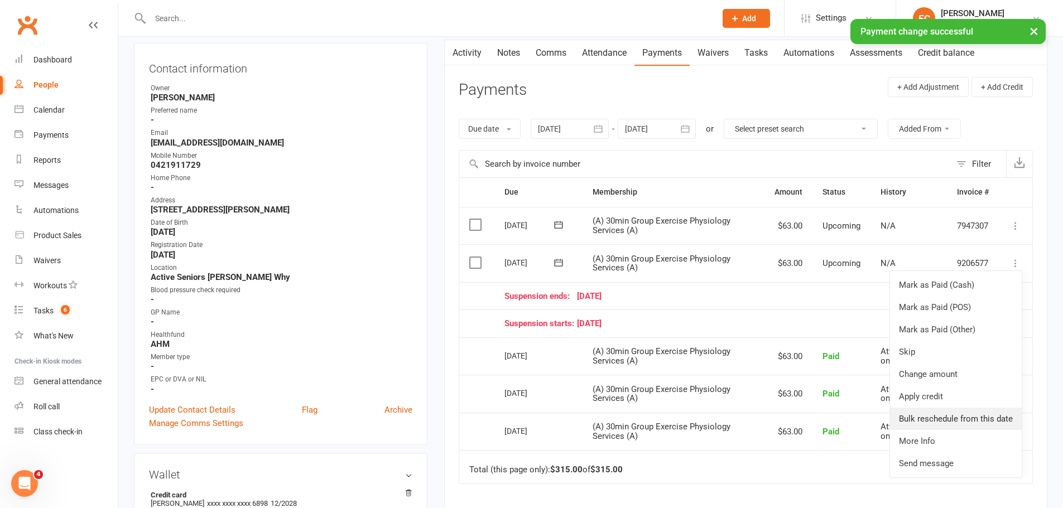
click at [948, 416] on link "Bulk reschedule from this date" at bounding box center [956, 419] width 132 height 22
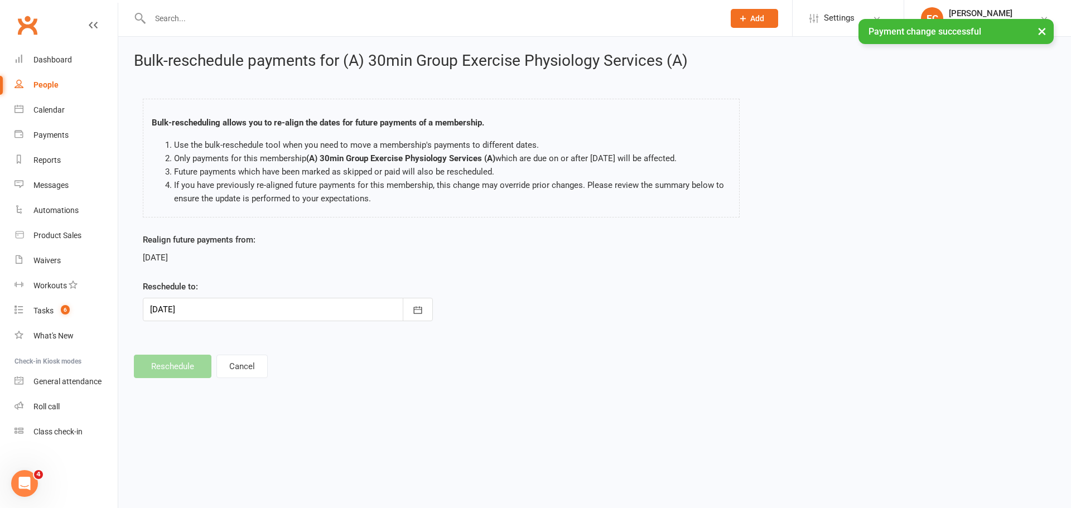
click at [239, 310] on div at bounding box center [288, 309] width 290 height 23
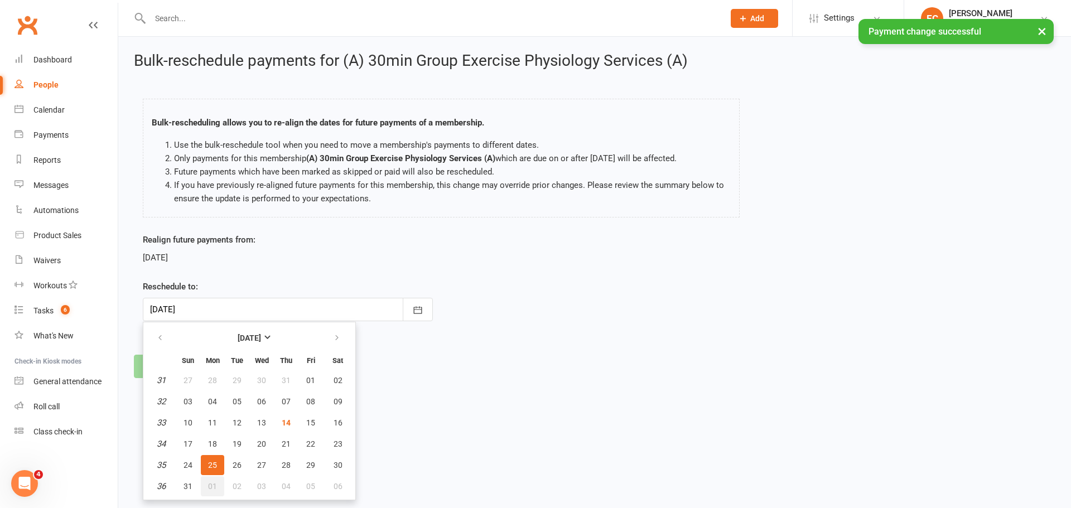
click at [209, 483] on span "01" at bounding box center [212, 486] width 9 height 9
type input "[DATE]"
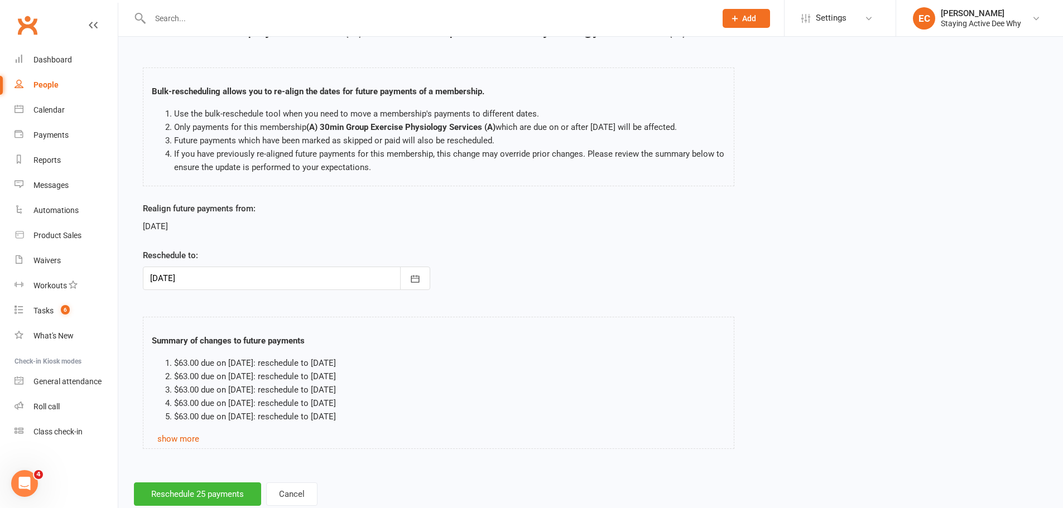
scroll to position [61, 0]
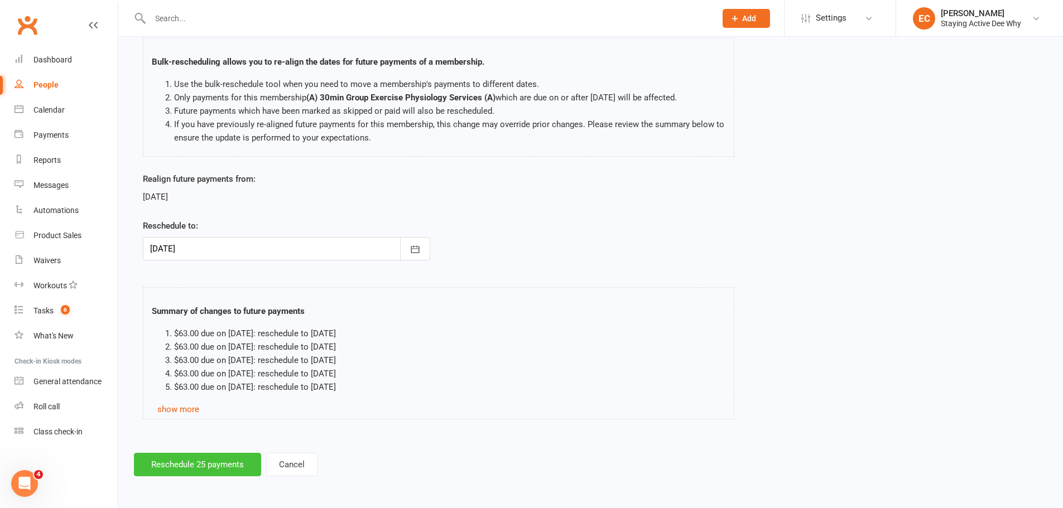
click at [178, 472] on button "Reschedule 25 payments" at bounding box center [197, 464] width 127 height 23
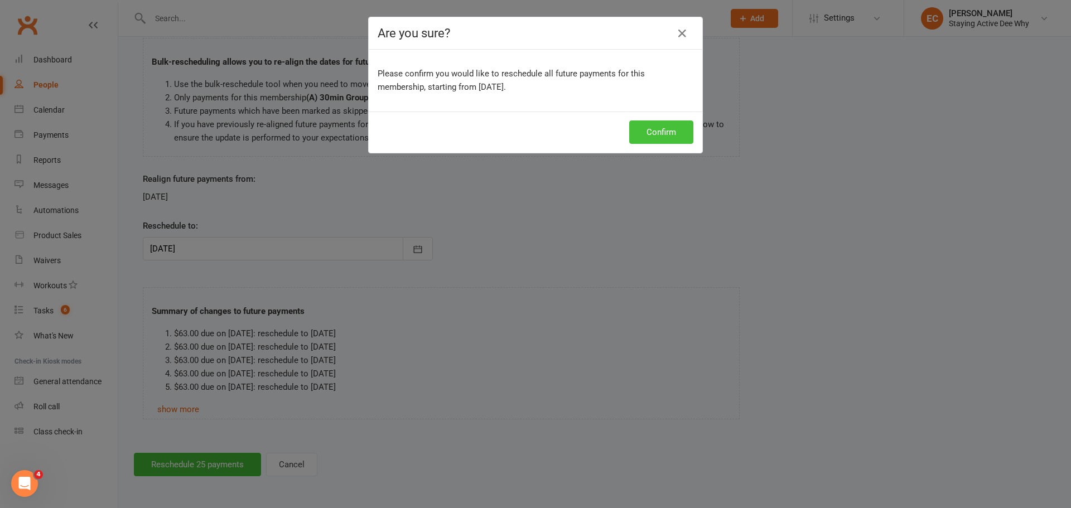
click at [642, 136] on button "Confirm" at bounding box center [661, 132] width 64 height 23
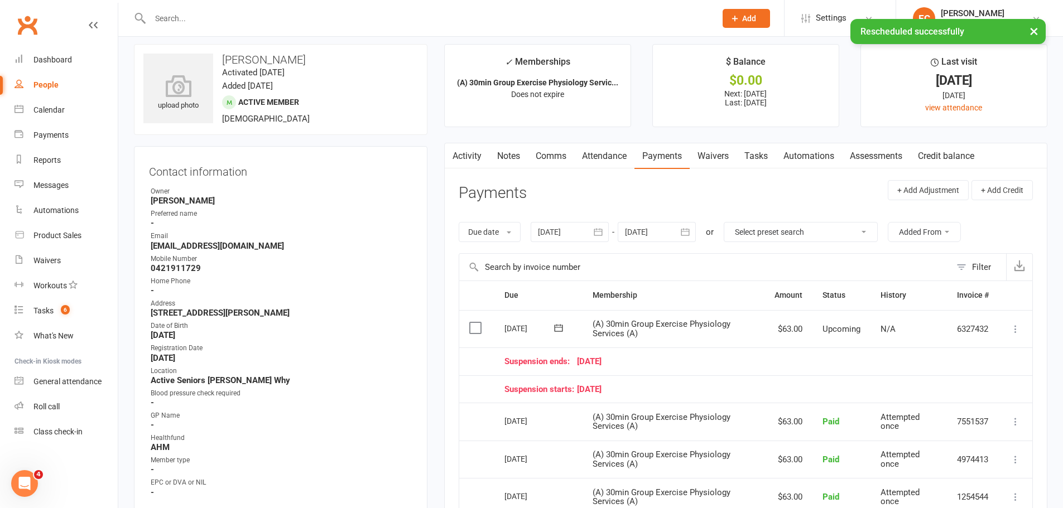
scroll to position [56, 0]
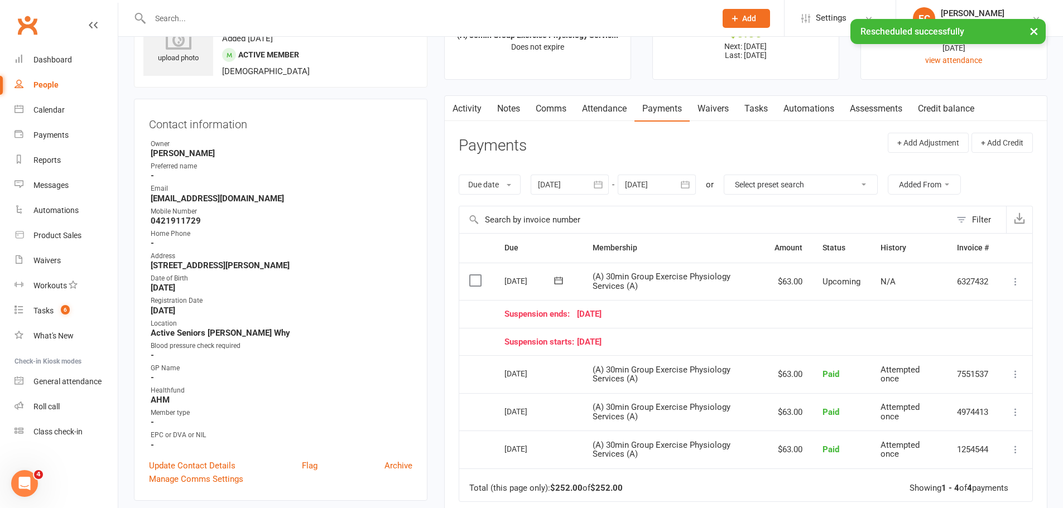
click at [1016, 285] on icon at bounding box center [1015, 281] width 11 height 11
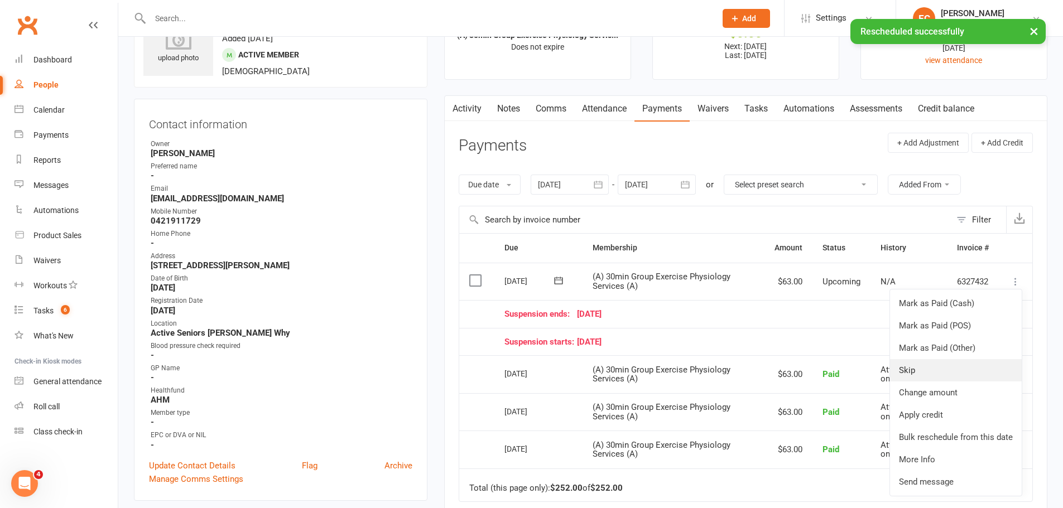
click at [932, 370] on link "Skip" at bounding box center [956, 370] width 132 height 22
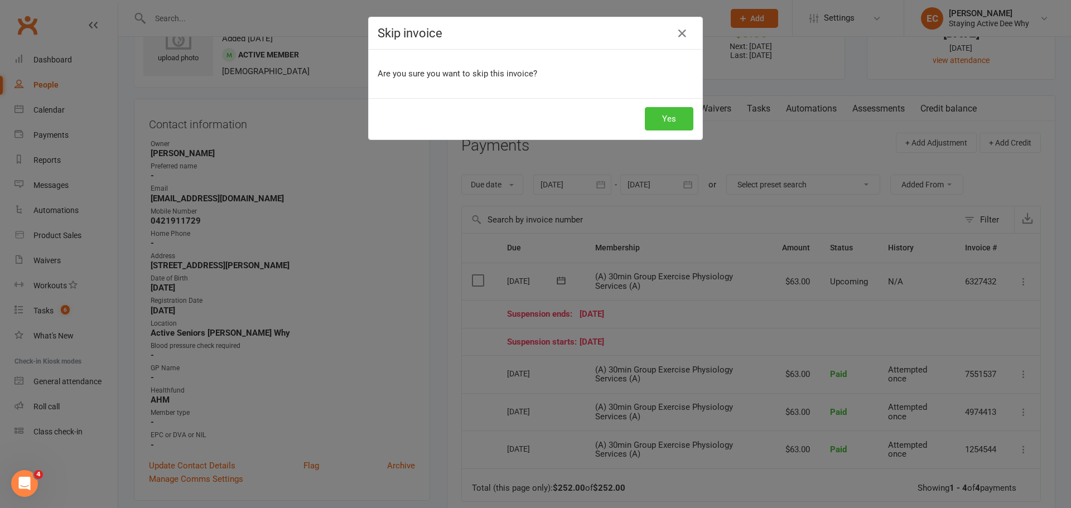
click at [676, 114] on button "Yes" at bounding box center [669, 118] width 49 height 23
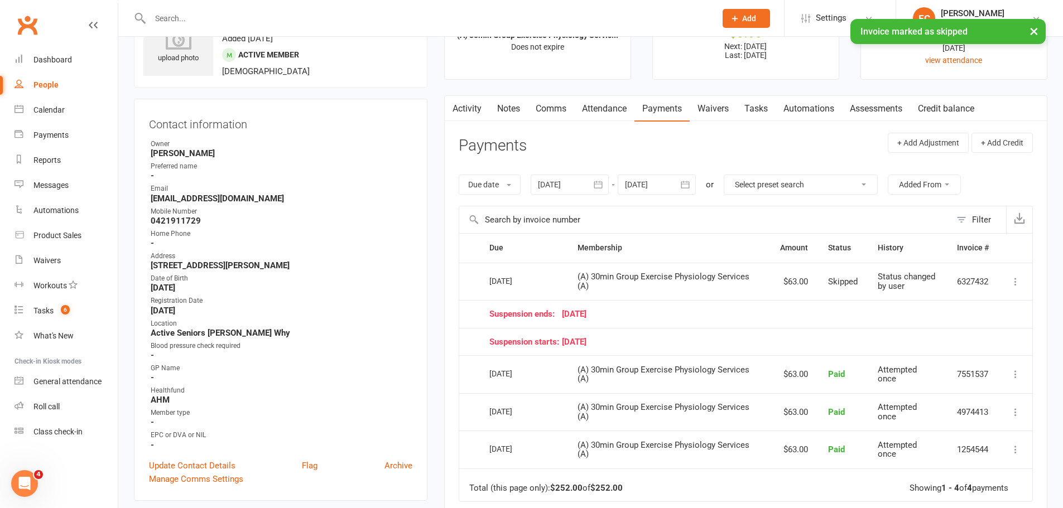
click at [506, 105] on link "Notes" at bounding box center [508, 109] width 38 height 26
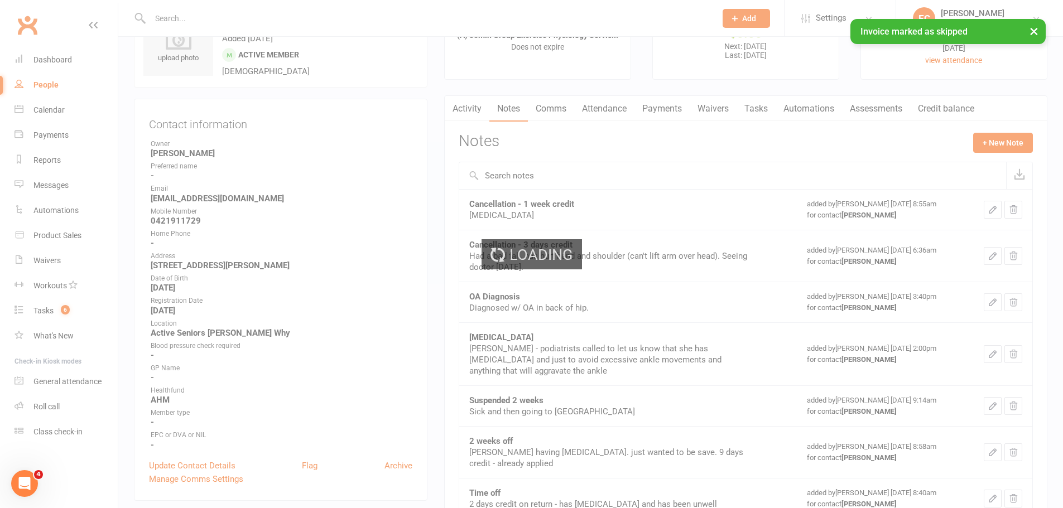
click at [993, 145] on div "Loading" at bounding box center [531, 254] width 1063 height 508
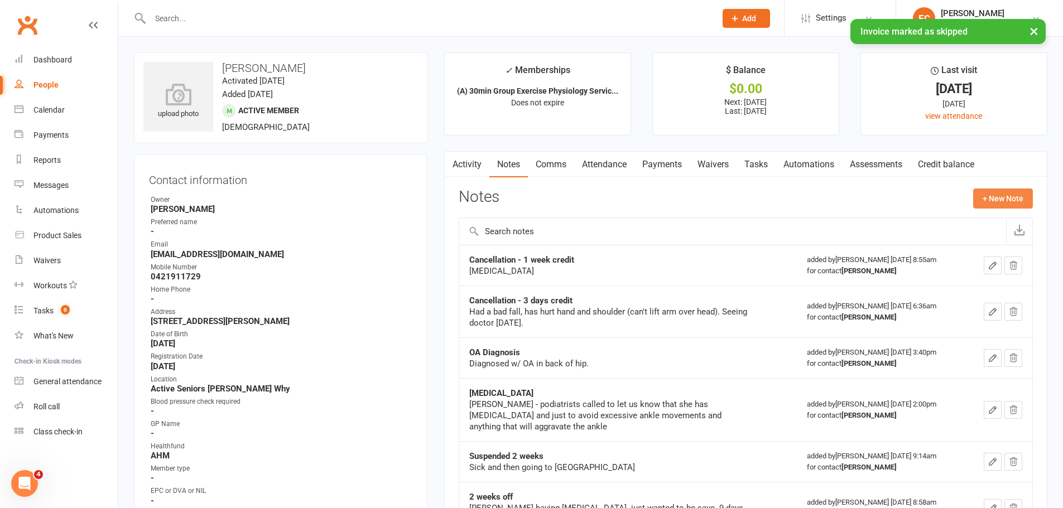
click at [996, 199] on button "+ New Note" at bounding box center [1003, 199] width 60 height 20
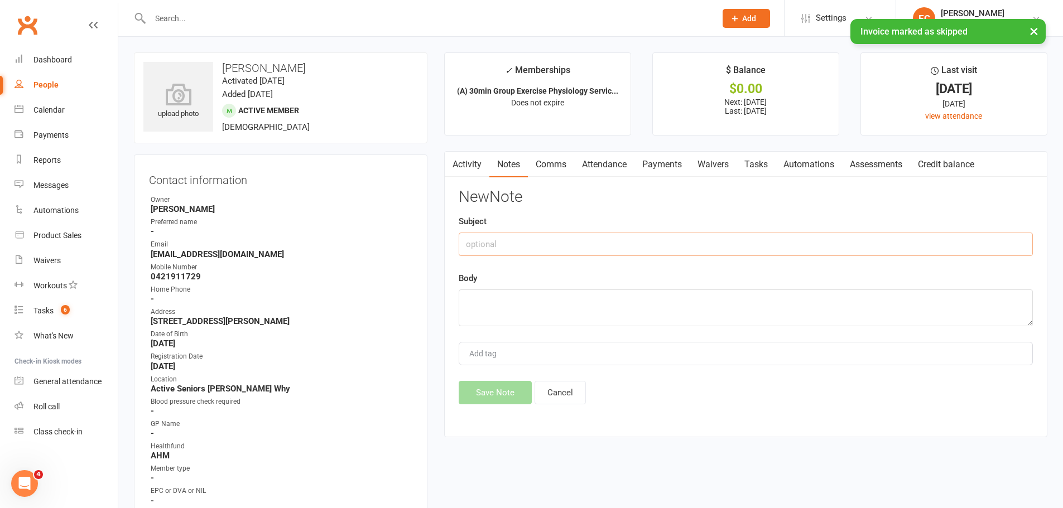
click at [508, 240] on input "text" at bounding box center [746, 244] width 574 height 23
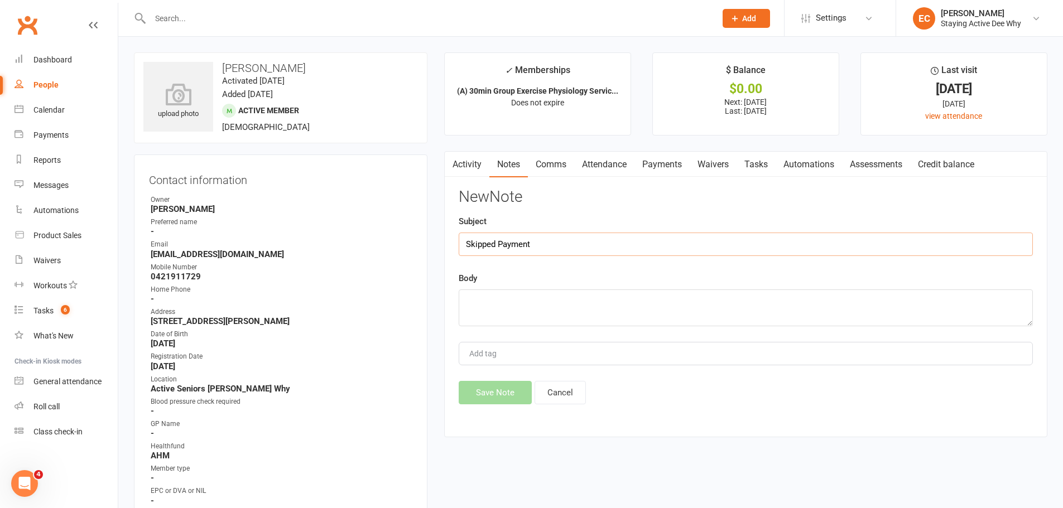
type input "Skipped Payment"
click at [587, 302] on textarea at bounding box center [746, 308] width 574 height 37
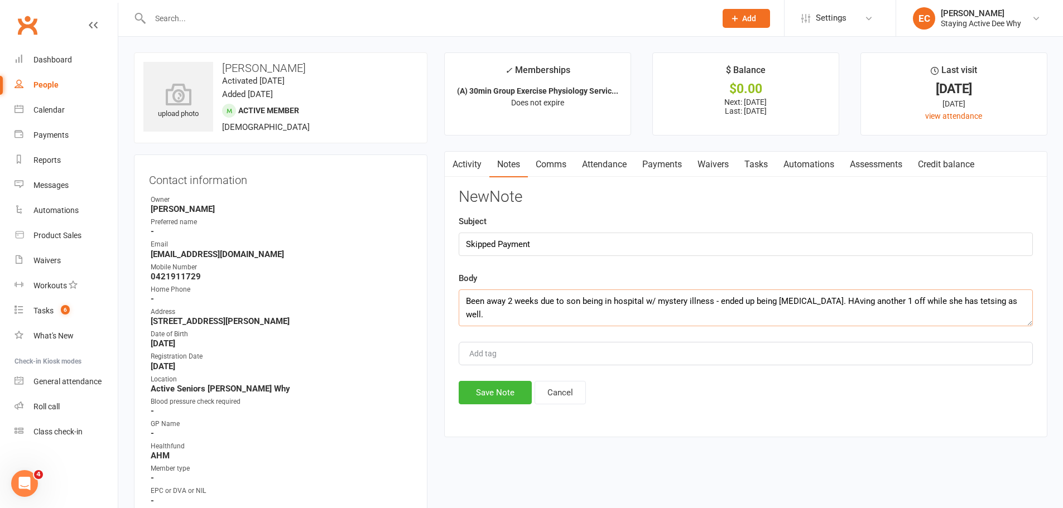
click at [820, 306] on textarea "Been away 2 weeks due to son being in hospital w/ mystery illness - ended up be…" at bounding box center [746, 308] width 574 height 37
type textarea "Been away 2 weeks due to son being in hospital w/ mystery illness - ended up be…"
click at [493, 400] on button "Save Note" at bounding box center [495, 392] width 73 height 23
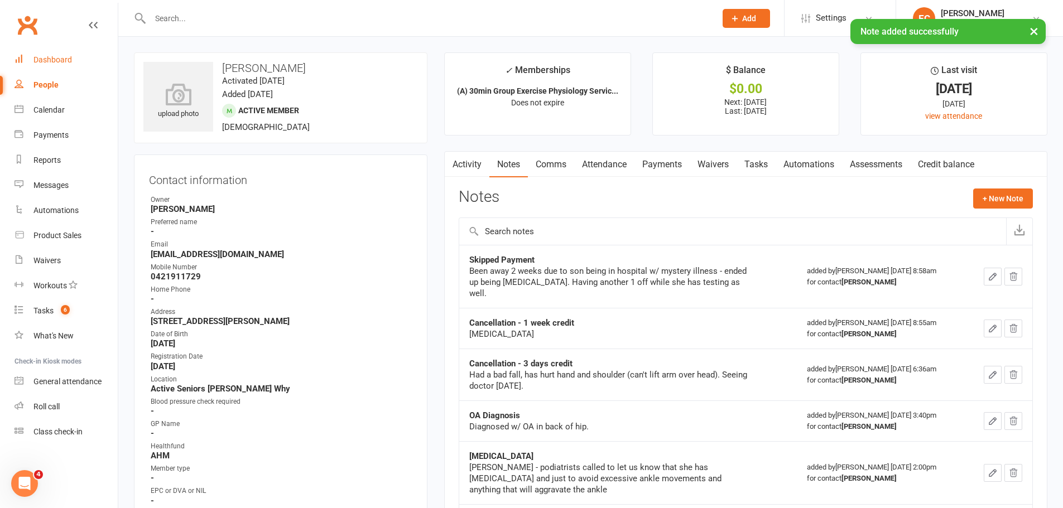
click at [69, 56] on div "Dashboard" at bounding box center [52, 59] width 38 height 9
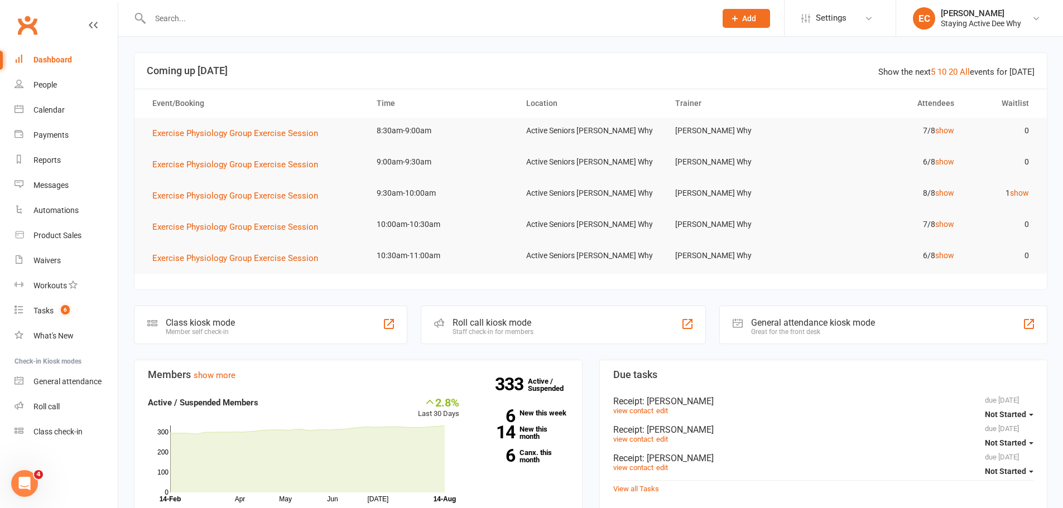
drag, startPoint x: 200, startPoint y: 22, endPoint x: 244, endPoint y: 18, distance: 44.2
click at [244, 19] on input "text" at bounding box center [427, 19] width 561 height 16
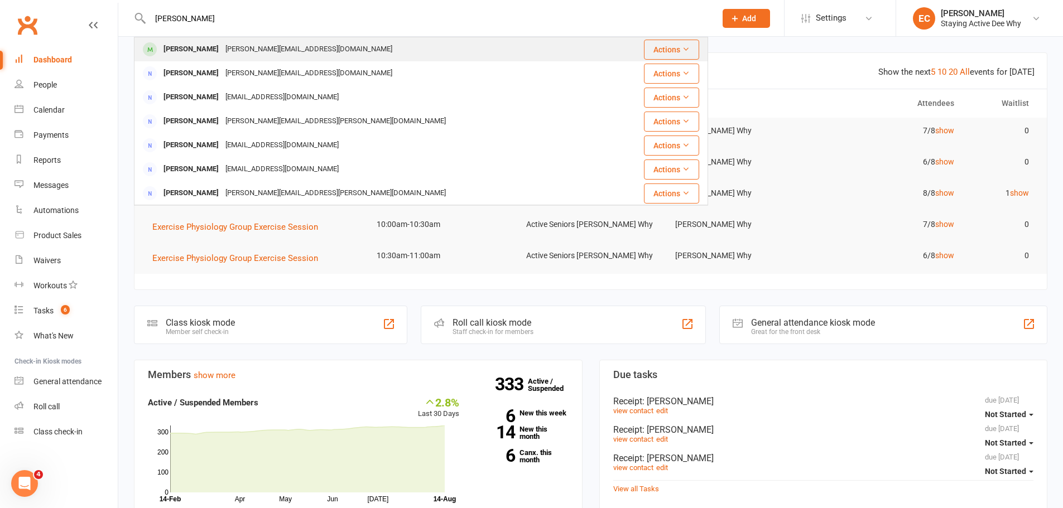
type input "[PERSON_NAME]"
click at [164, 51] on div "[PERSON_NAME]" at bounding box center [191, 49] width 62 height 16
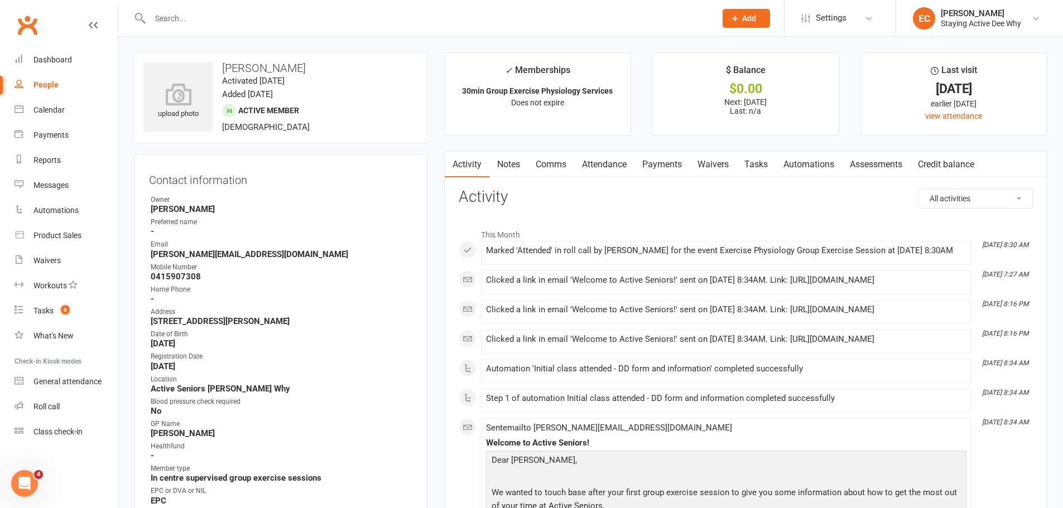
click at [611, 166] on link "Attendance" at bounding box center [604, 165] width 60 height 26
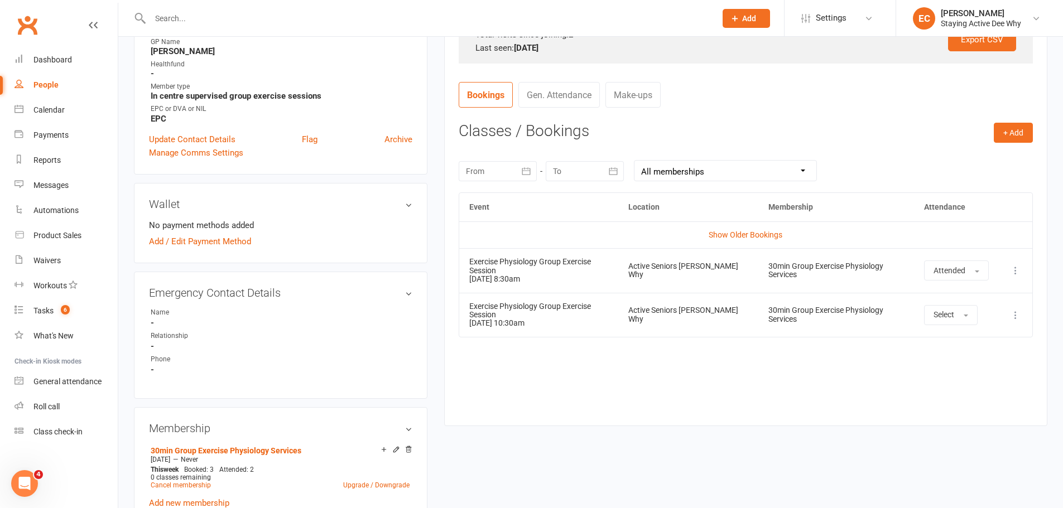
scroll to position [391, 0]
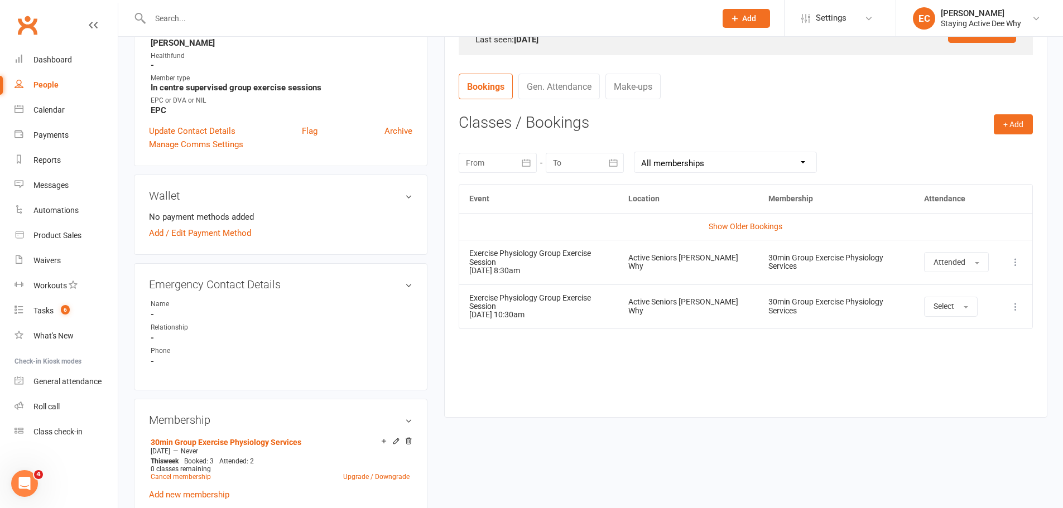
drag, startPoint x: 570, startPoint y: 309, endPoint x: 504, endPoint y: 292, distance: 67.8
click at [504, 292] on td "Exercise Physiology Group Exercise Session [DATE] 10:30am" at bounding box center [538, 307] width 159 height 44
click at [556, 378] on div "Event Location Membership Attendance Show Older Bookings Exercise Physiology Gr…" at bounding box center [746, 292] width 574 height 216
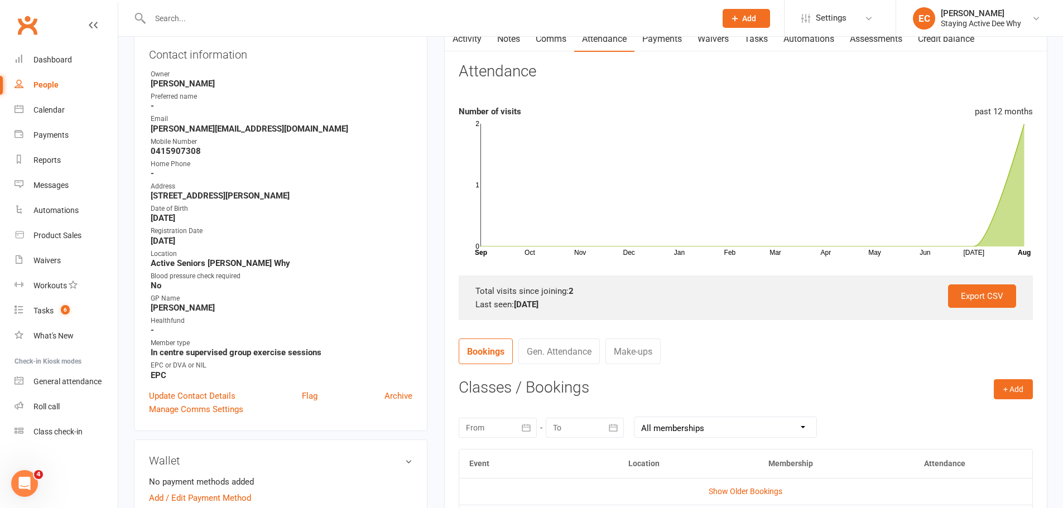
scroll to position [112, 0]
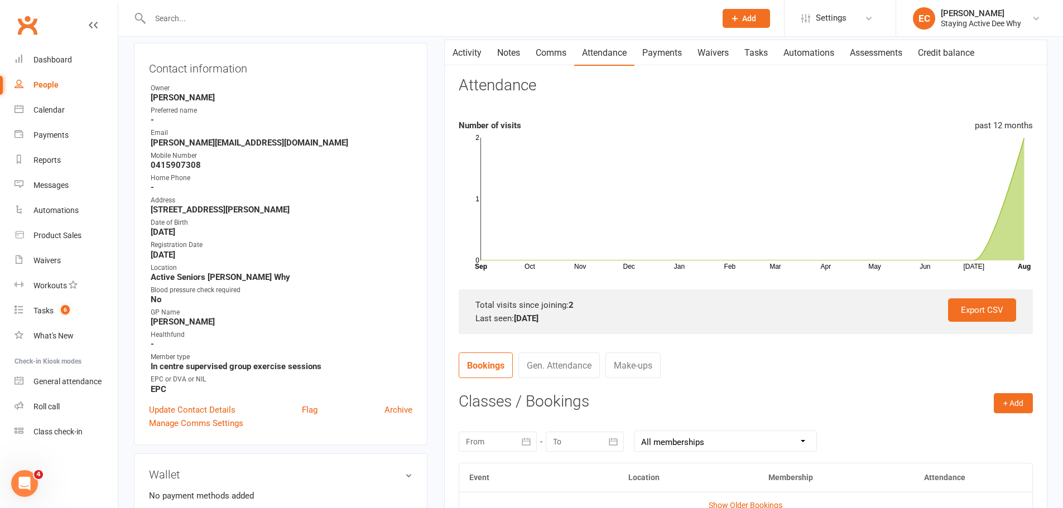
click at [662, 51] on link "Payments" at bounding box center [661, 53] width 55 height 26
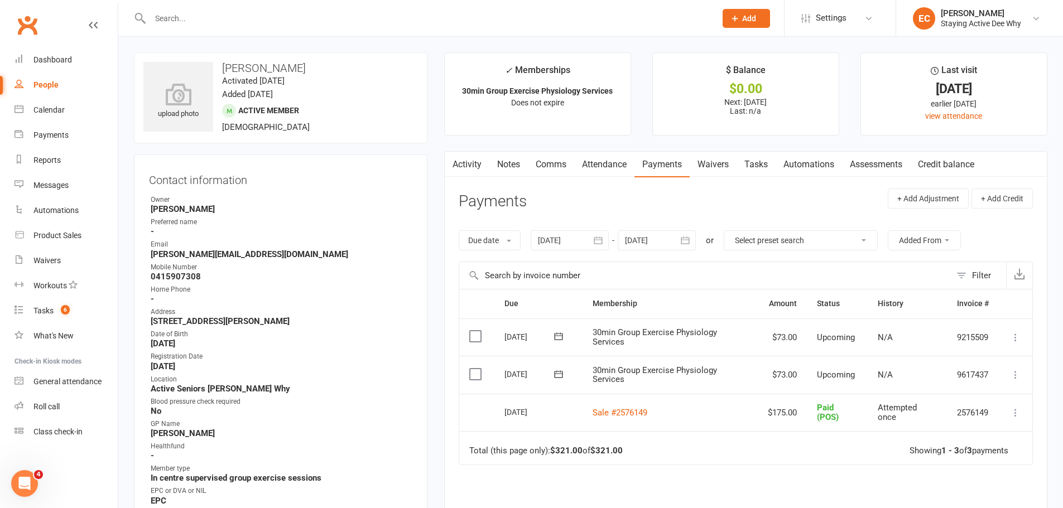
click at [254, 70] on h3 "[PERSON_NAME]" at bounding box center [280, 68] width 275 height 12
copy h3 "[PERSON_NAME]"
click at [439, 146] on main "✓ Memberships 30min Group Exercise Physiology Services Does not expire $ Balanc…" at bounding box center [746, 344] width 620 height 585
click at [397, 202] on div "Owner" at bounding box center [282, 200] width 262 height 11
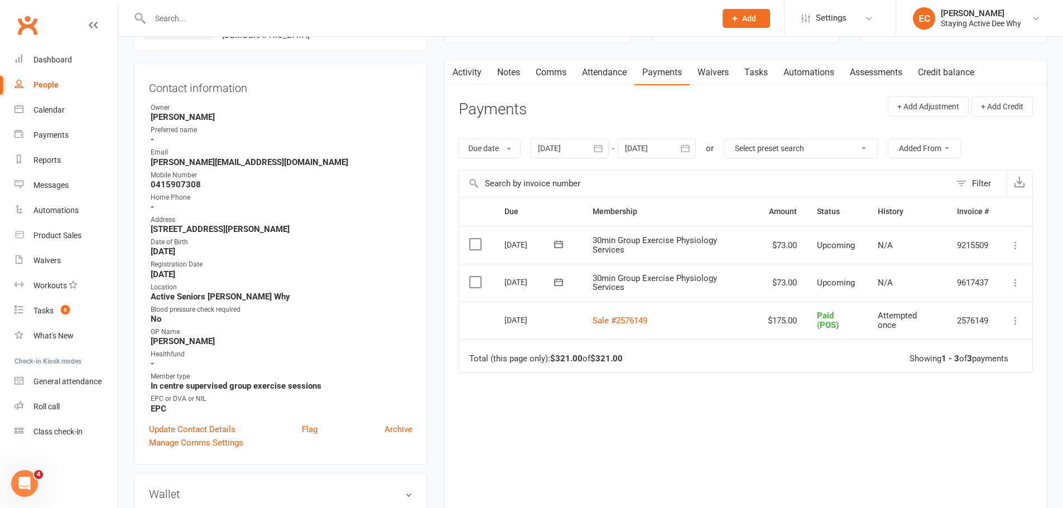
scroll to position [112, 0]
